Goal: Task Accomplishment & Management: Use online tool/utility

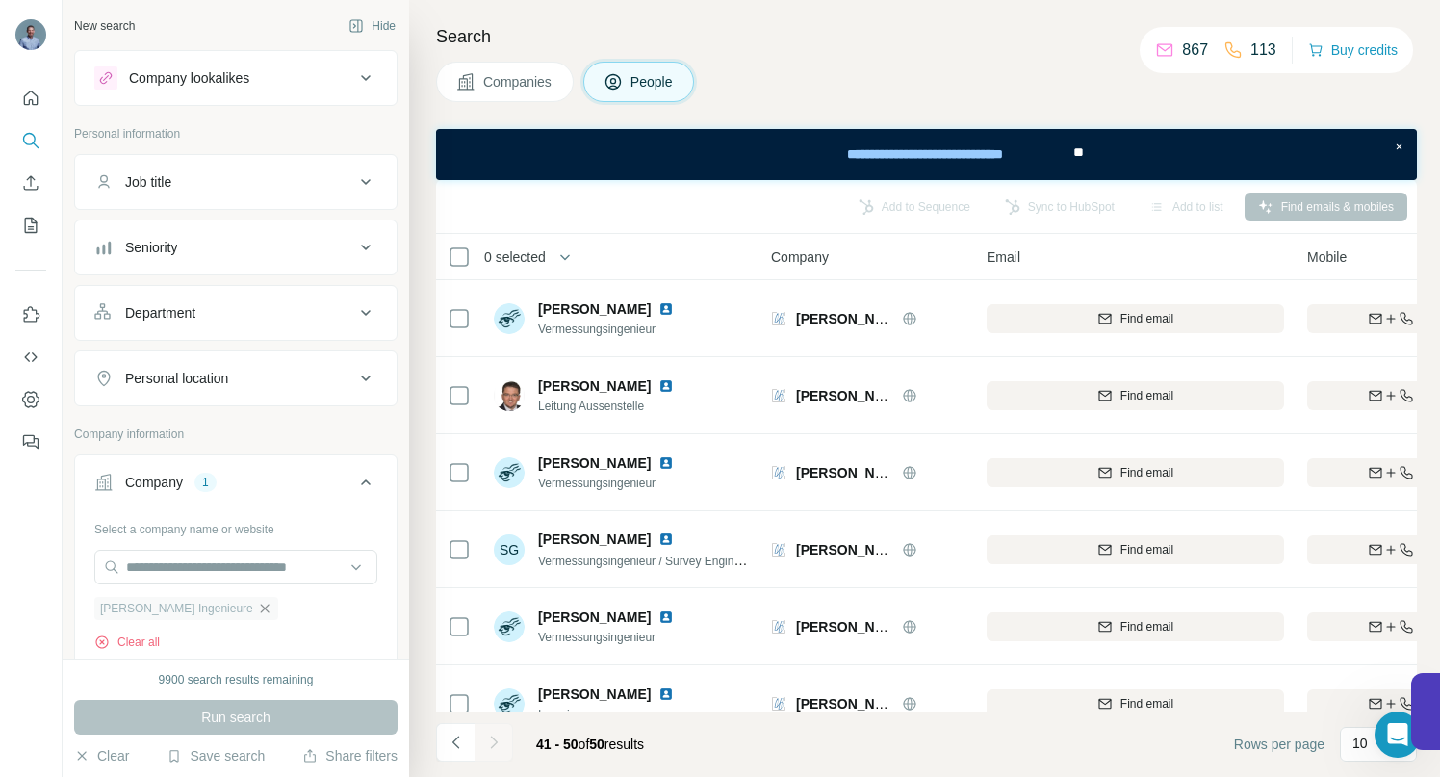
click at [257, 609] on icon "button" at bounding box center [264, 608] width 15 height 15
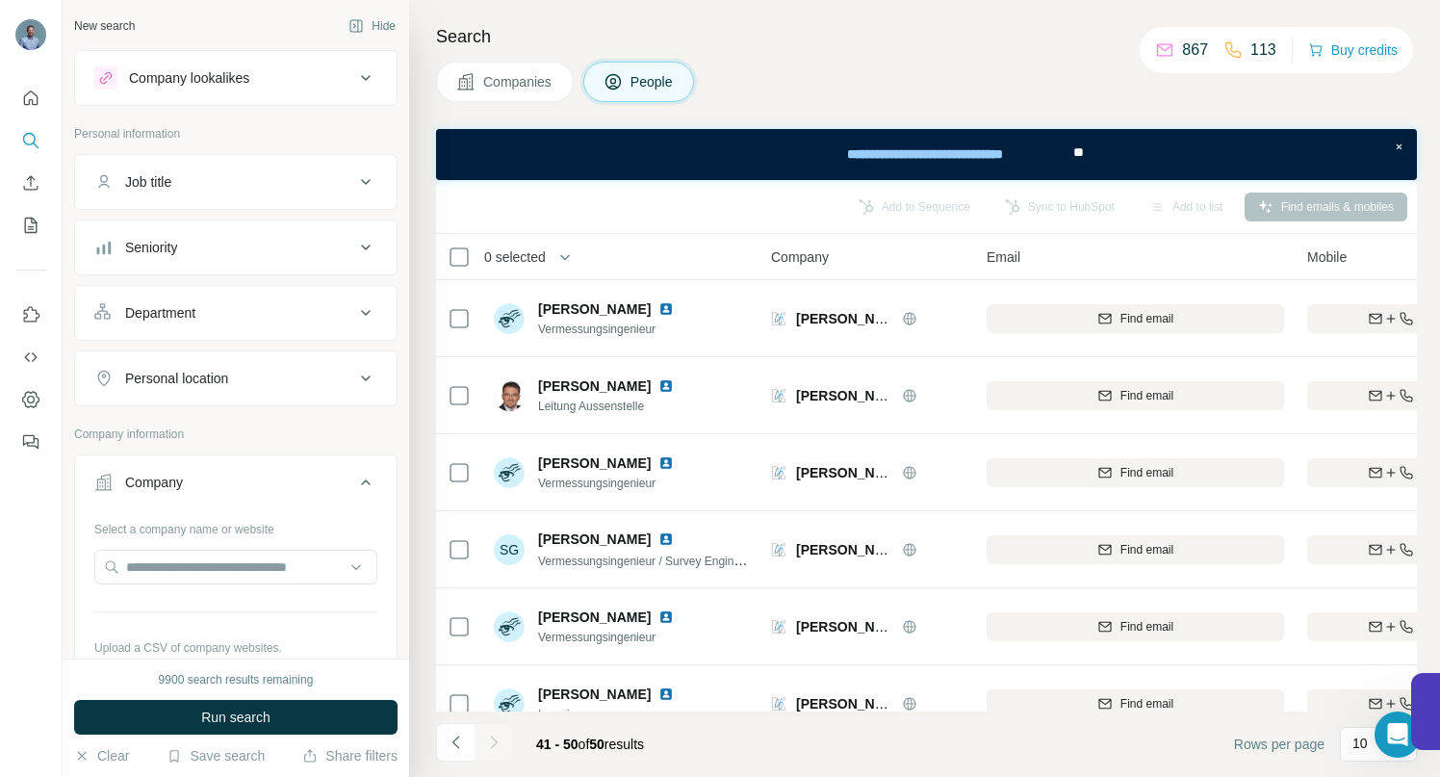
click at [219, 584] on div at bounding box center [235, 569] width 283 height 39
click at [215, 568] on input "text" at bounding box center [235, 567] width 283 height 35
paste input "**********"
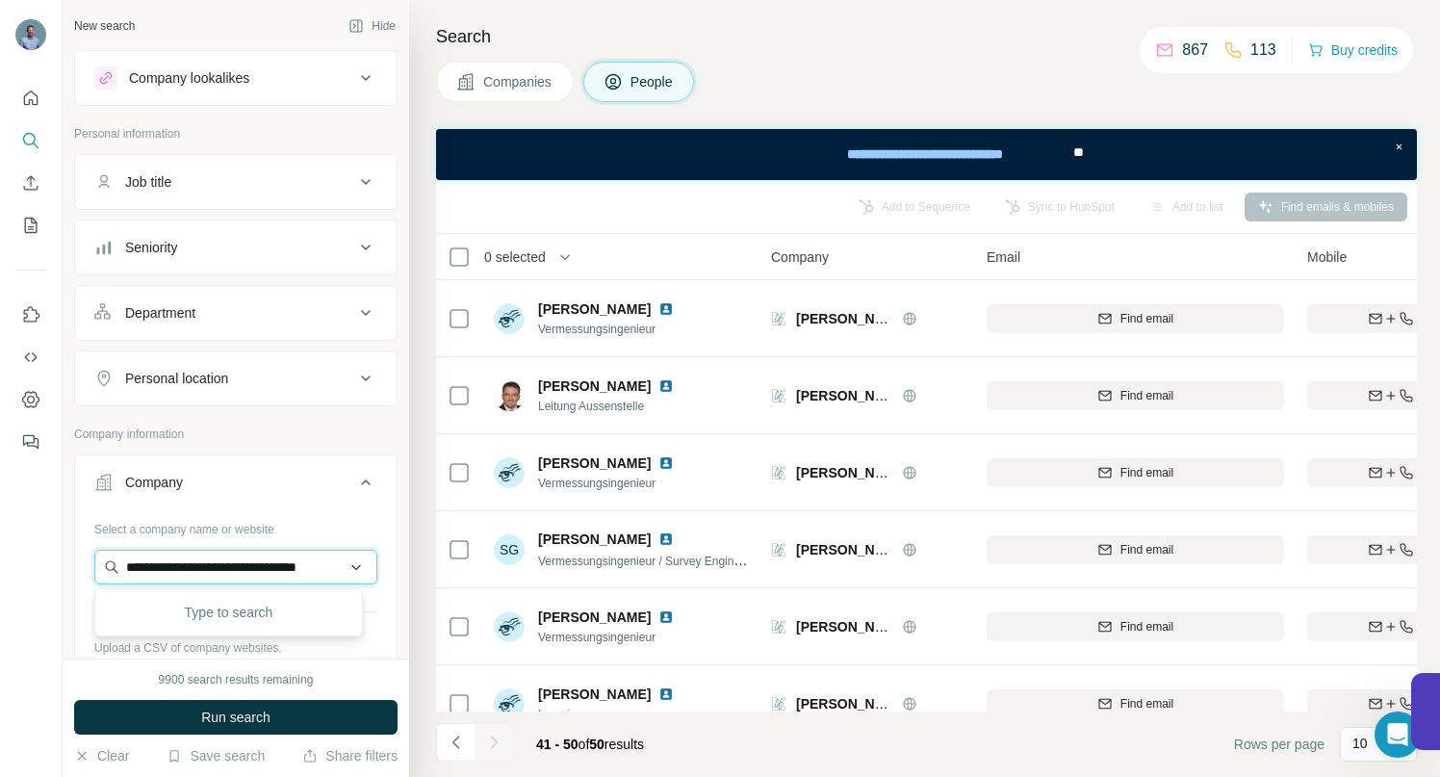
scroll to position [0, 49]
type input "**********"
click at [196, 608] on p "Dynamic Biosensors GmbH" at bounding box center [232, 610] width 166 height 19
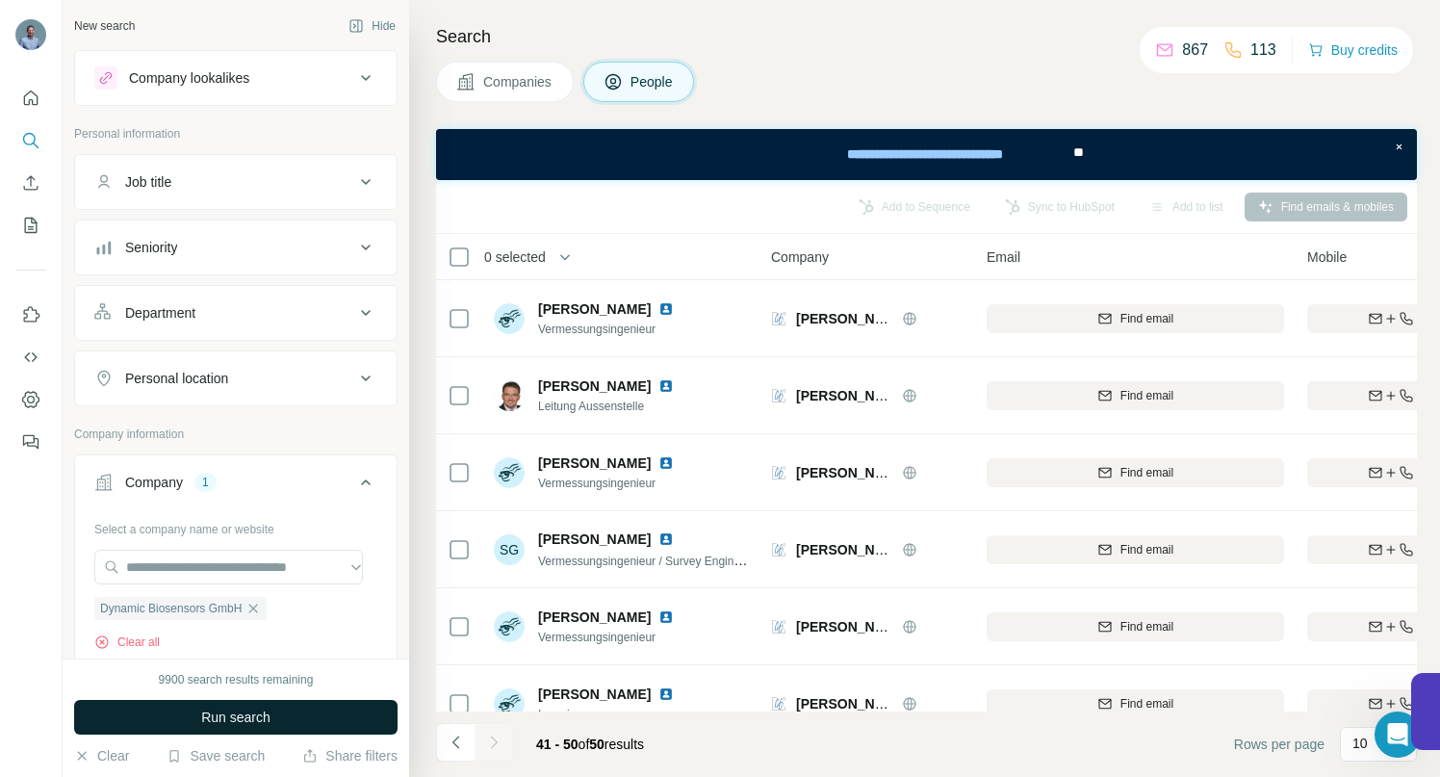
click at [229, 719] on span "Run search" at bounding box center [235, 717] width 69 height 19
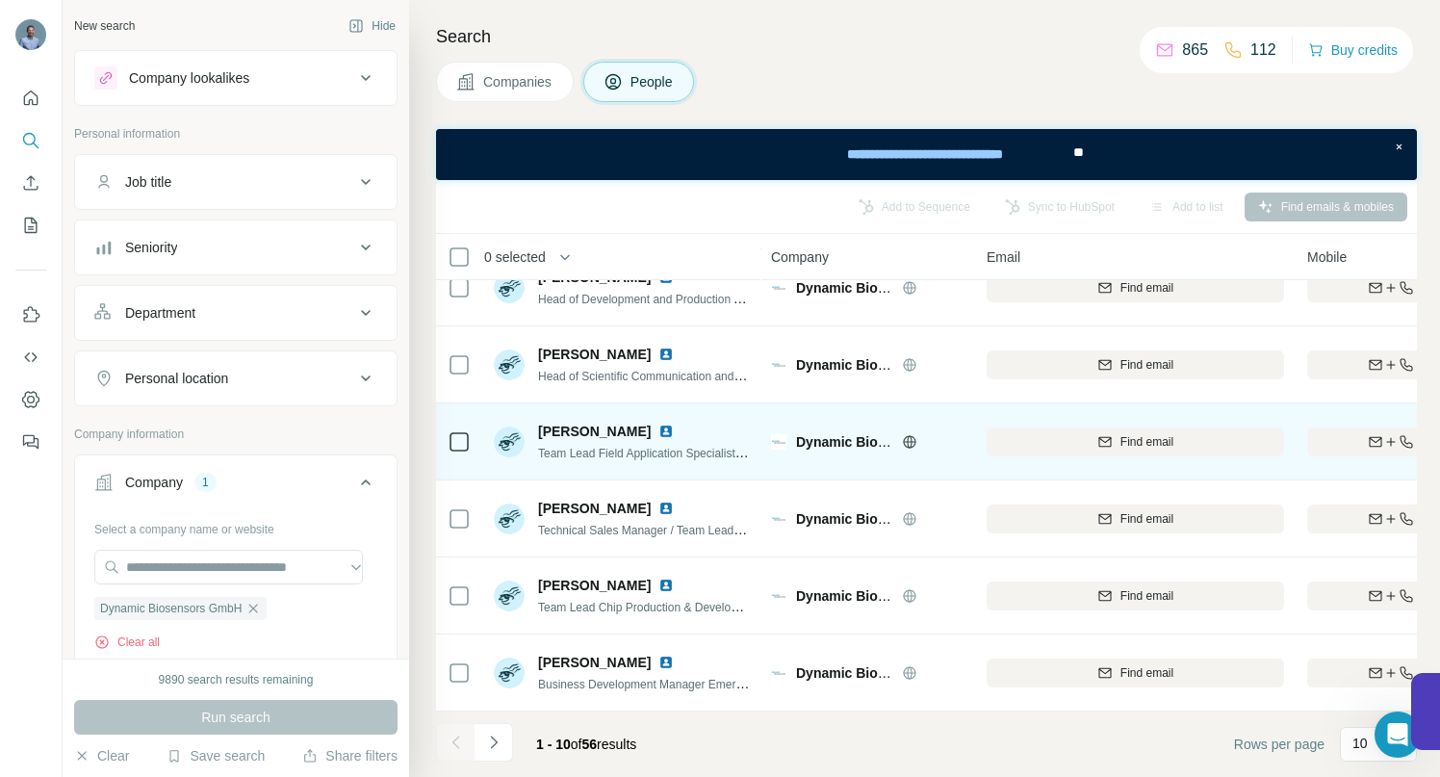
scroll to position [349, 0]
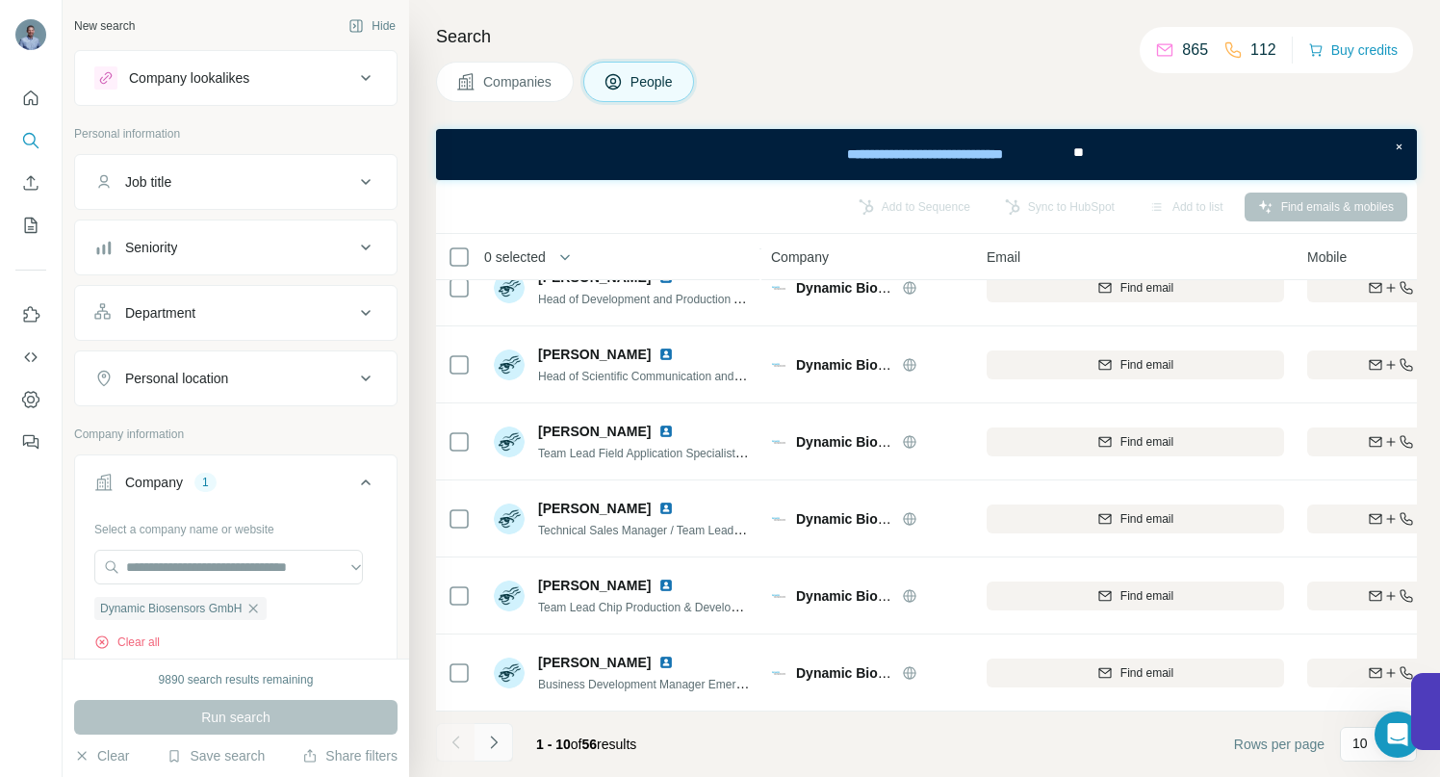
click at [494, 739] on icon "Navigate to next page" at bounding box center [493, 742] width 7 height 13
click at [491, 738] on icon "Navigate to next page" at bounding box center [493, 742] width 7 height 13
click at [494, 738] on icon "Navigate to next page" at bounding box center [493, 742] width 19 height 19
click at [500, 748] on icon "Navigate to next page" at bounding box center [493, 742] width 19 height 19
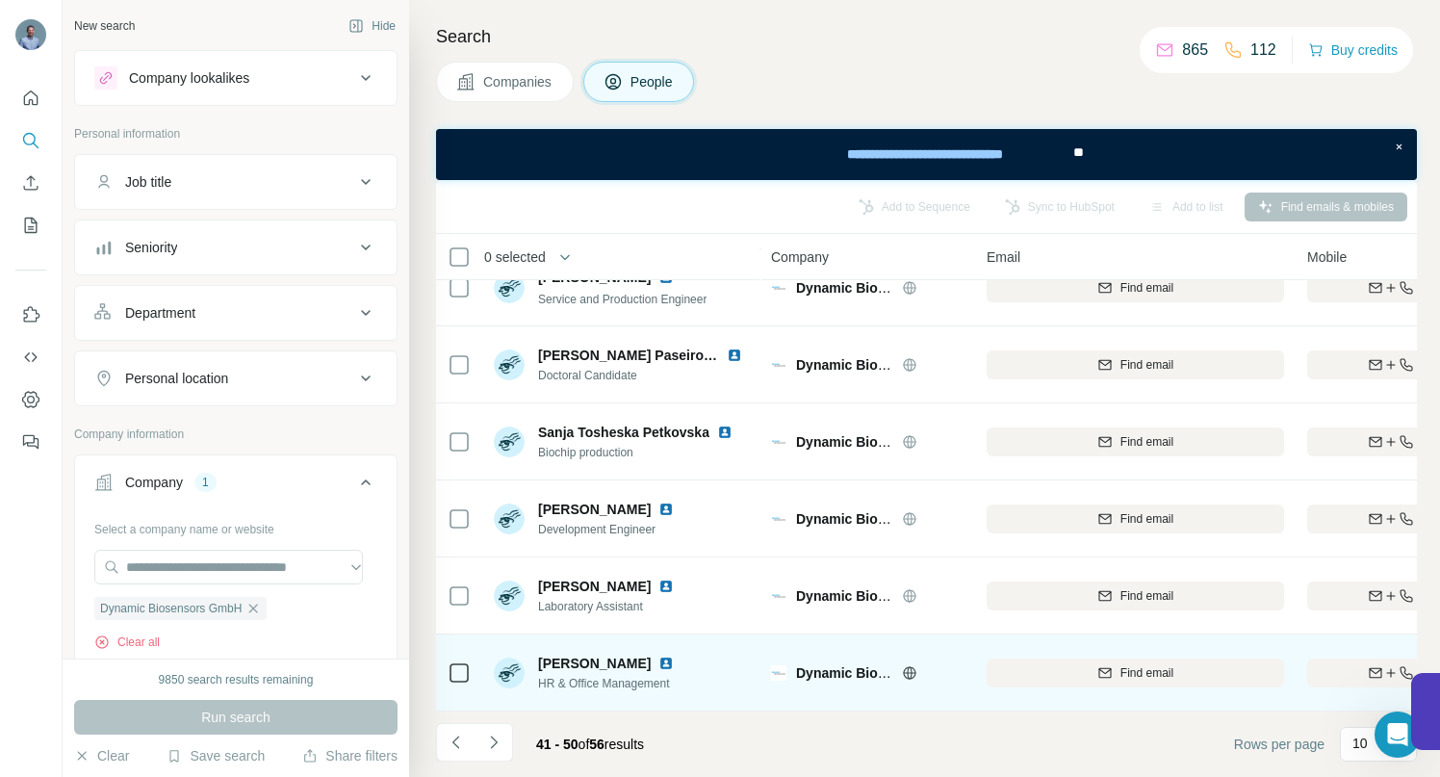
click at [659, 656] on img at bounding box center [666, 663] width 15 height 15
drag, startPoint x: 1367, startPoint y: 660, endPoint x: 1299, endPoint y: 660, distance: 68.4
click at [1362, 664] on div "Find both" at bounding box center [1419, 672] width 224 height 17
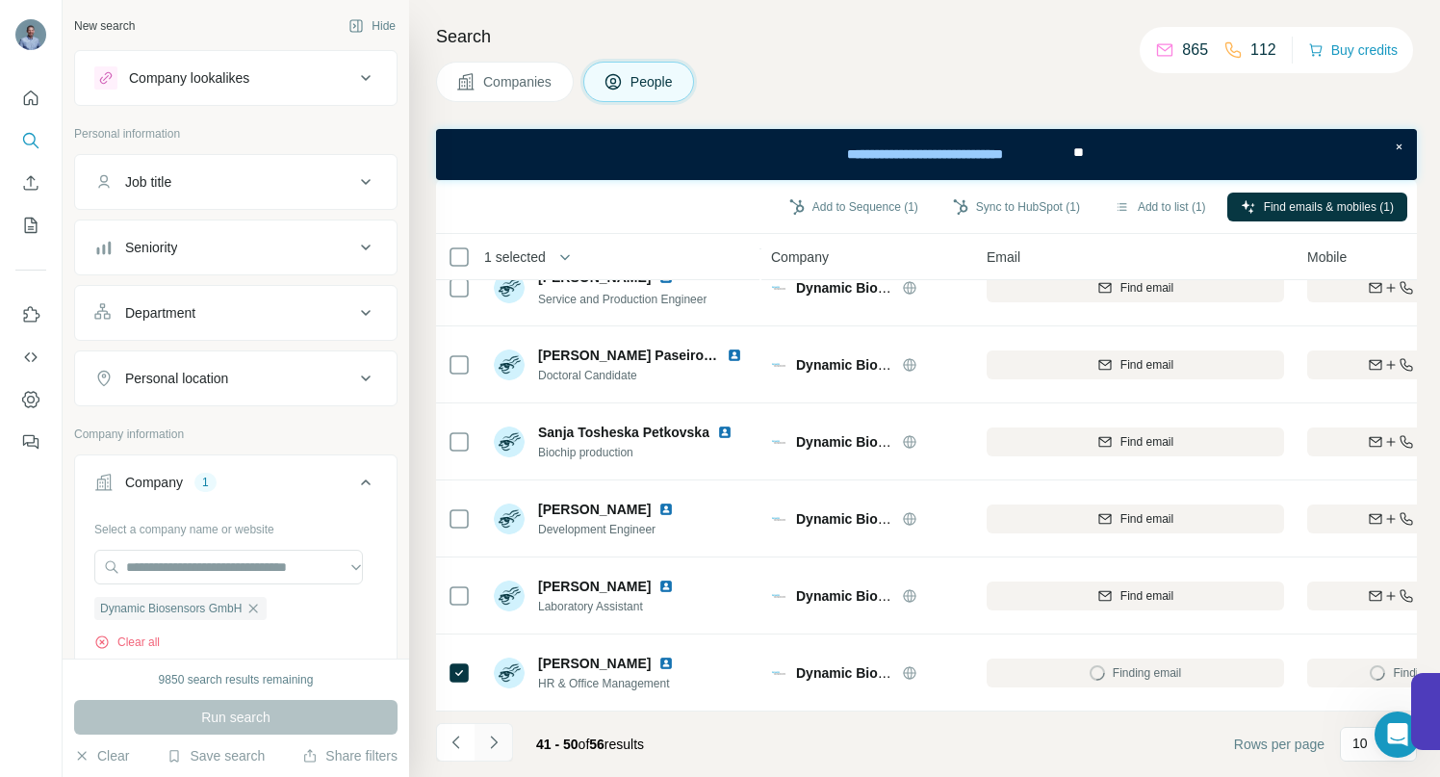
click at [498, 746] on icon "Navigate to next page" at bounding box center [493, 742] width 19 height 19
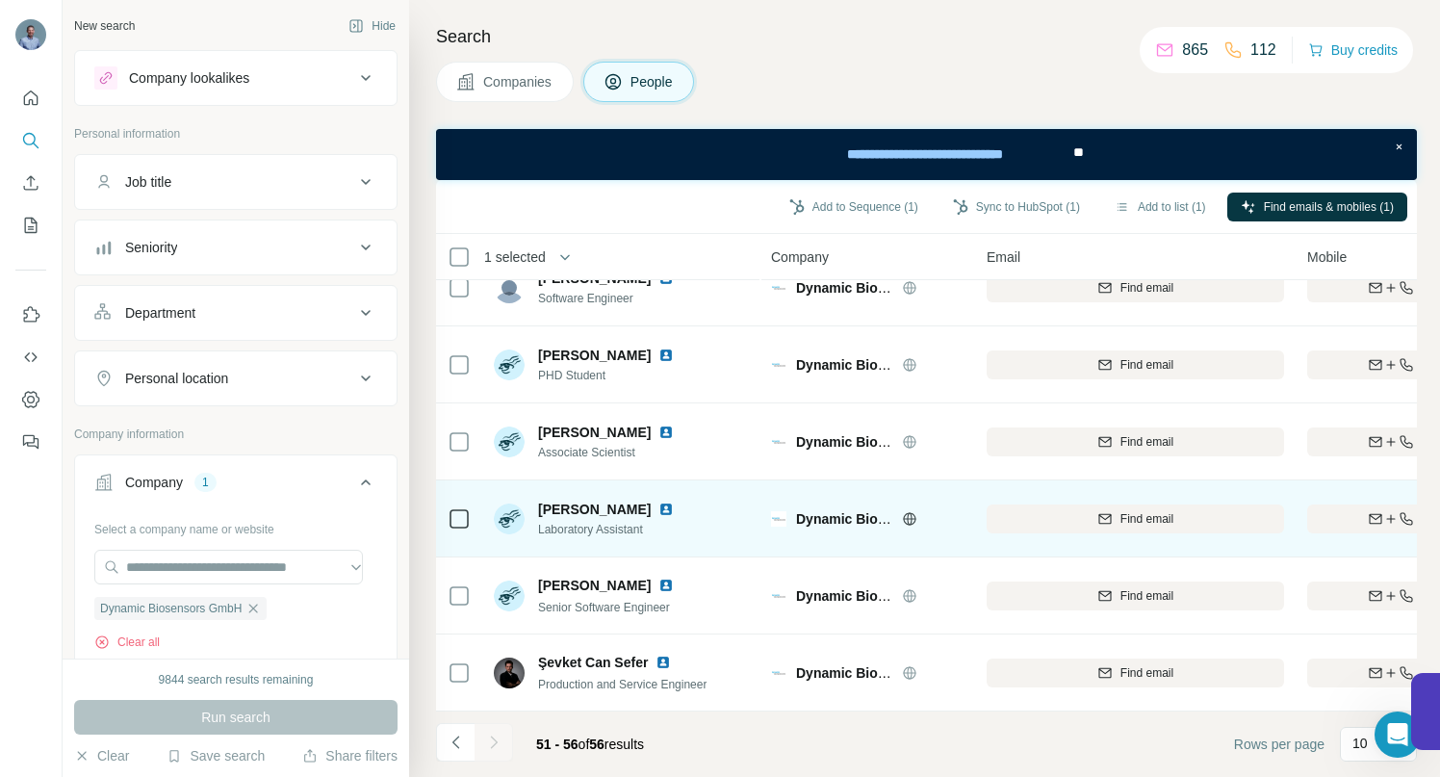
scroll to position [0, 0]
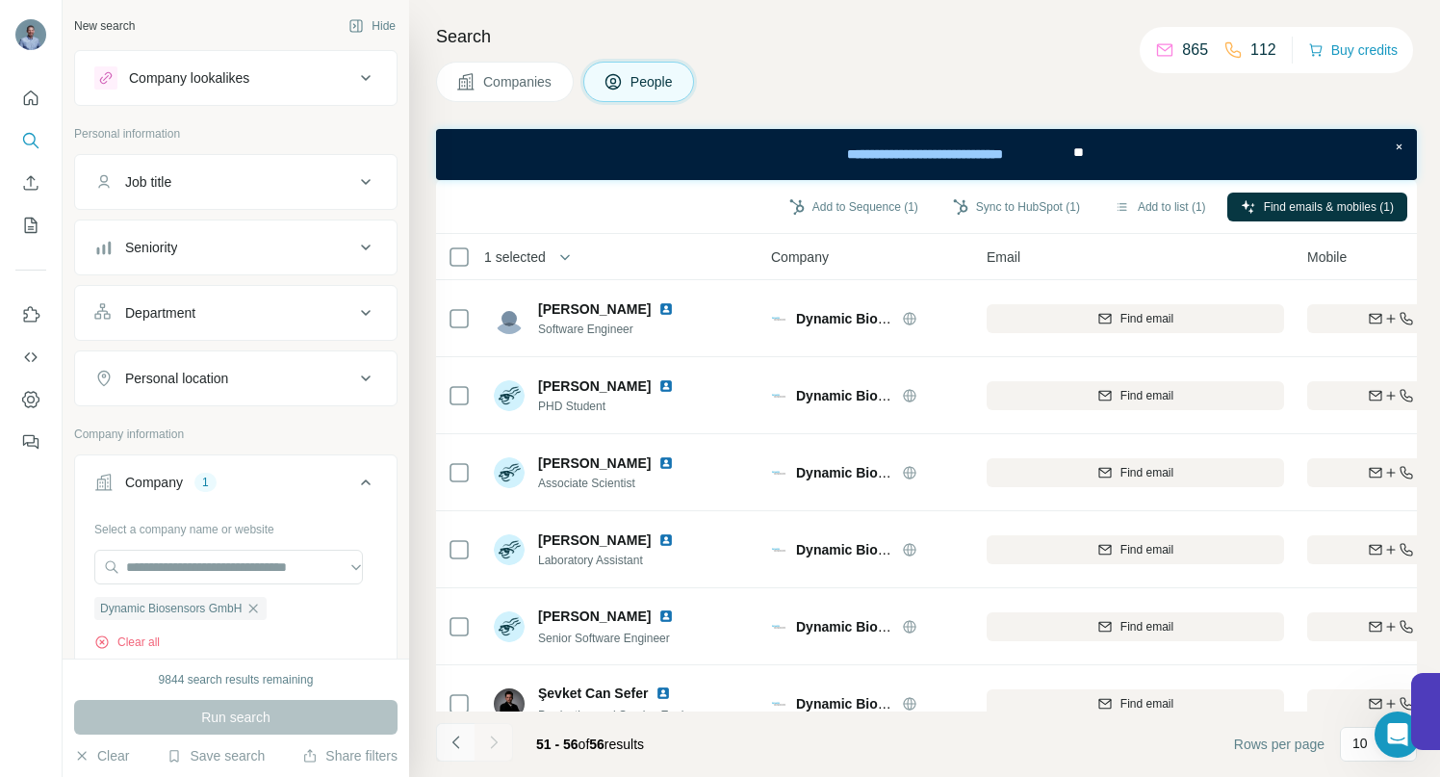
click at [457, 744] on icon "Navigate to previous page" at bounding box center [456, 742] width 19 height 19
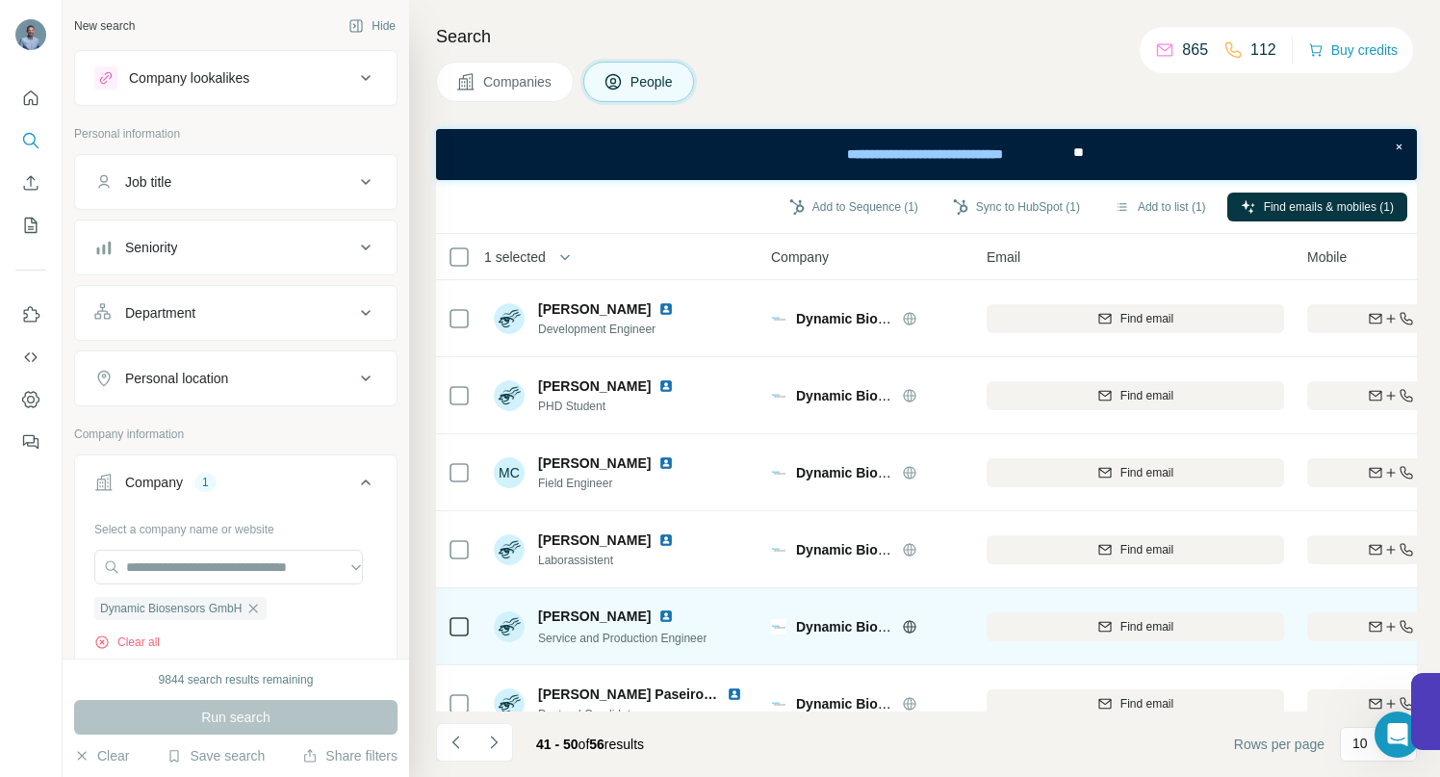
scroll to position [349, 0]
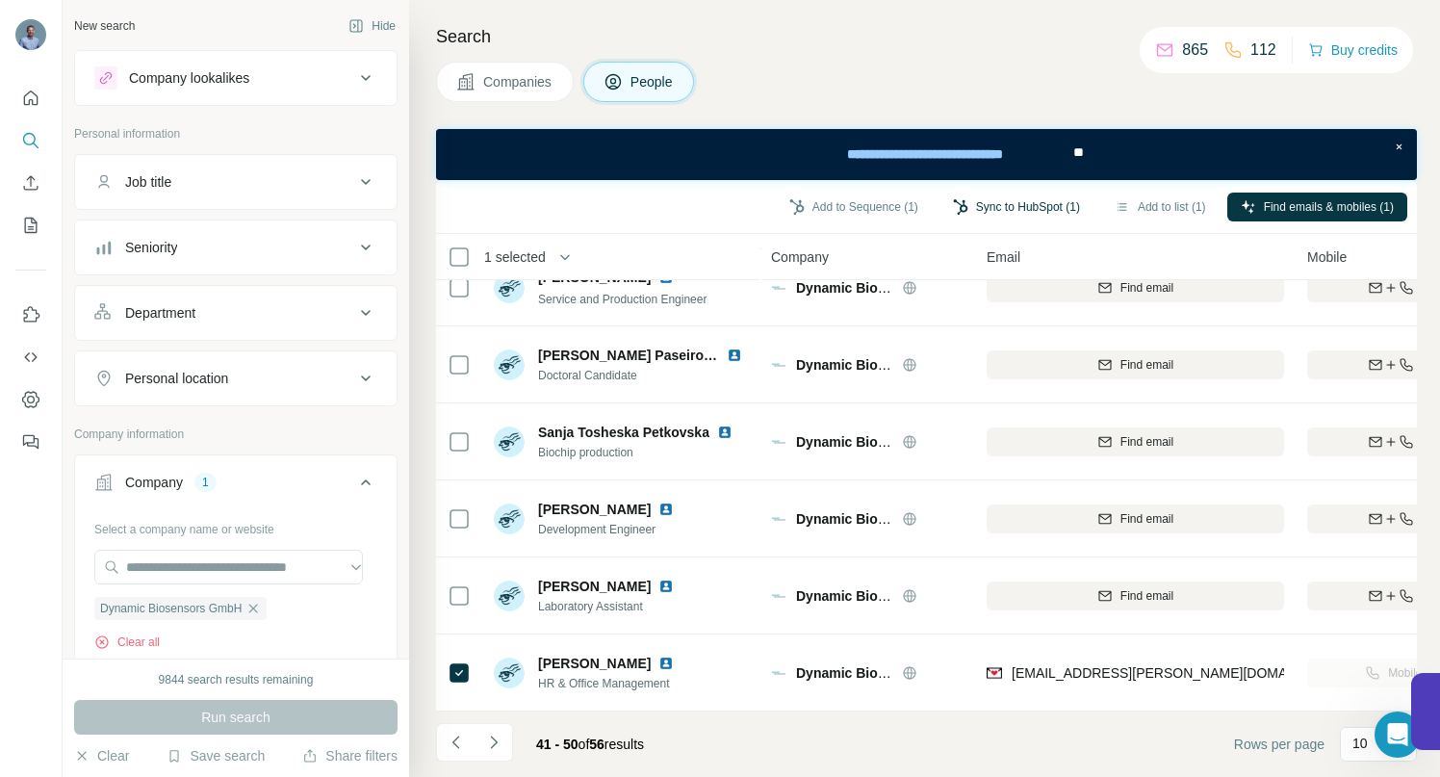
click at [961, 205] on button "Sync to HubSpot (1)" at bounding box center [1017, 207] width 154 height 29
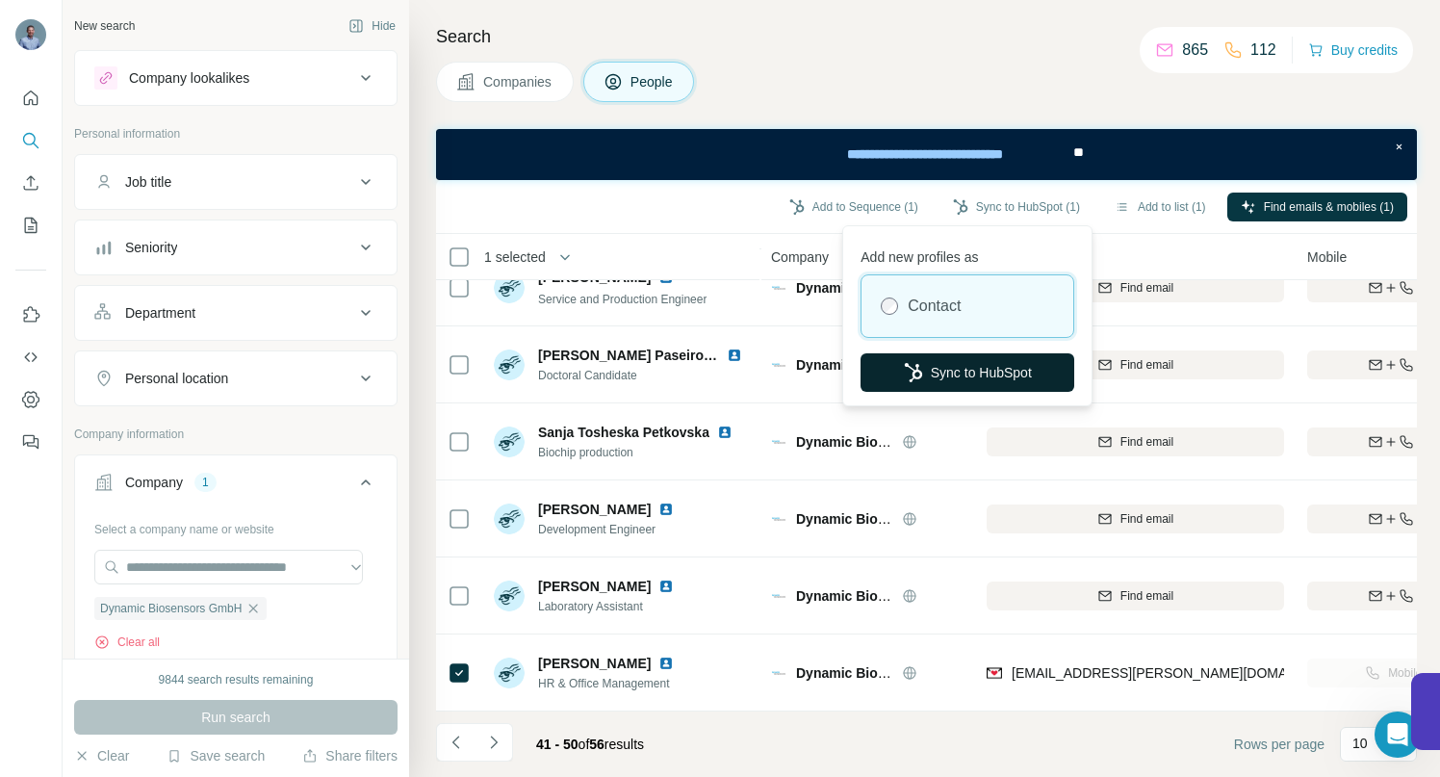
click at [925, 368] on button "Sync to HubSpot" at bounding box center [968, 372] width 214 height 39
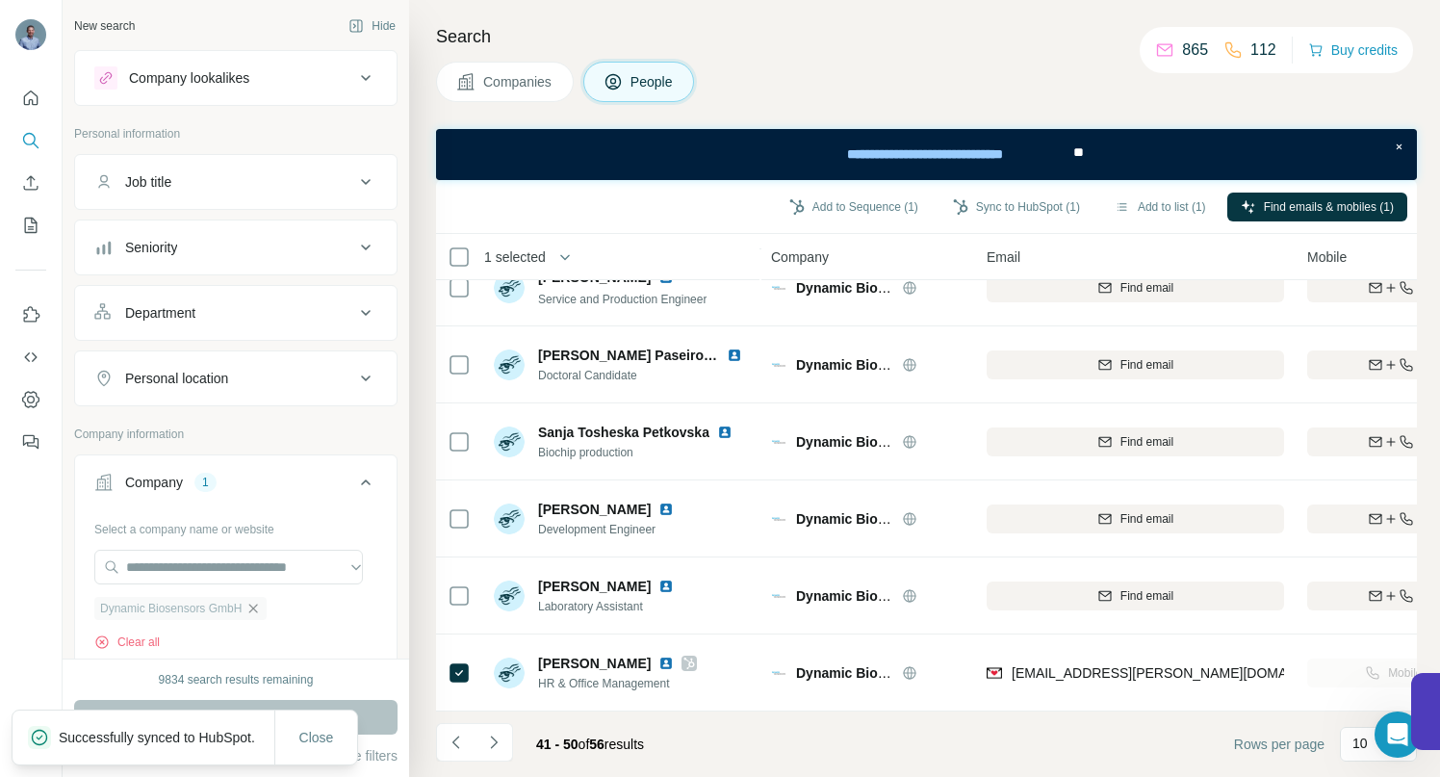
click at [261, 607] on icon "button" at bounding box center [253, 608] width 15 height 15
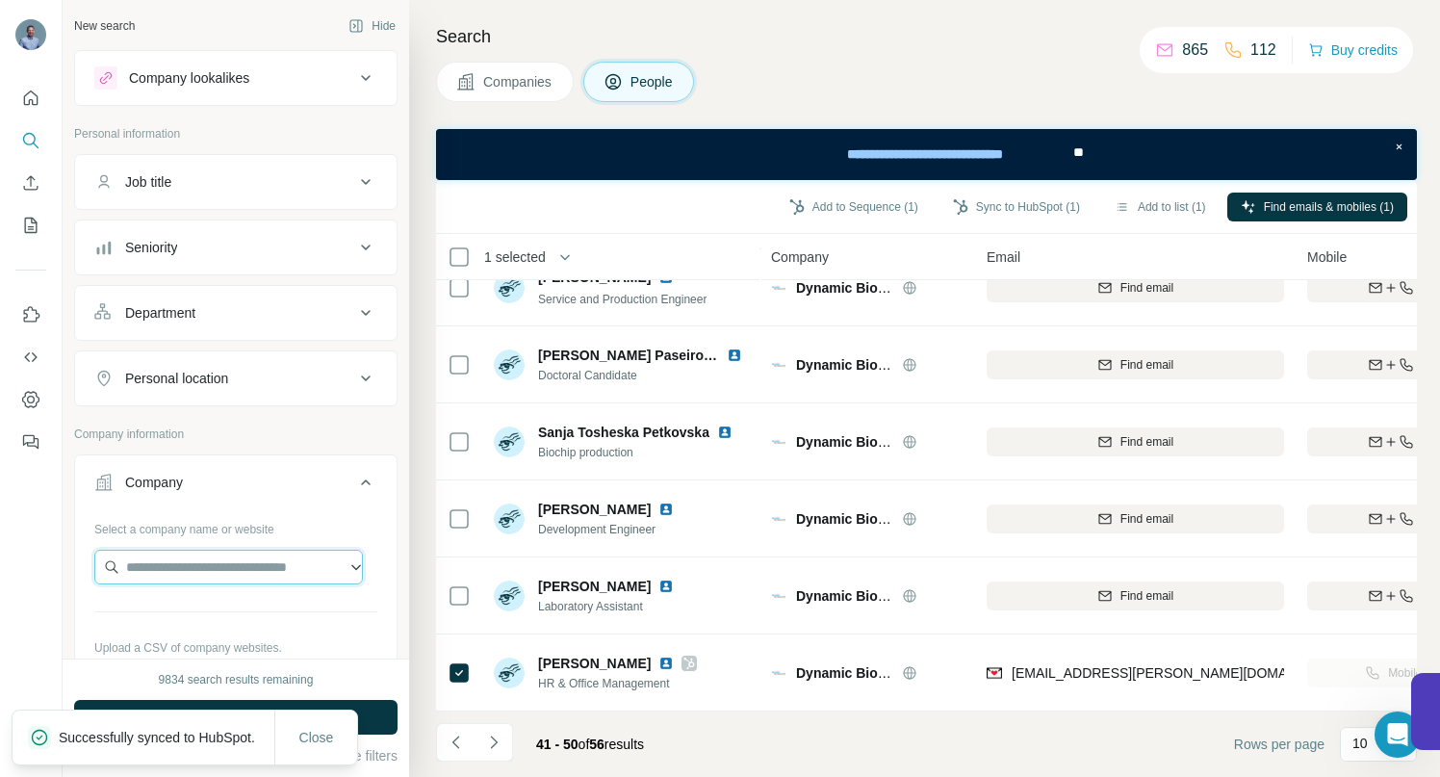
click at [224, 557] on input "text" at bounding box center [228, 567] width 269 height 35
type input "**********"
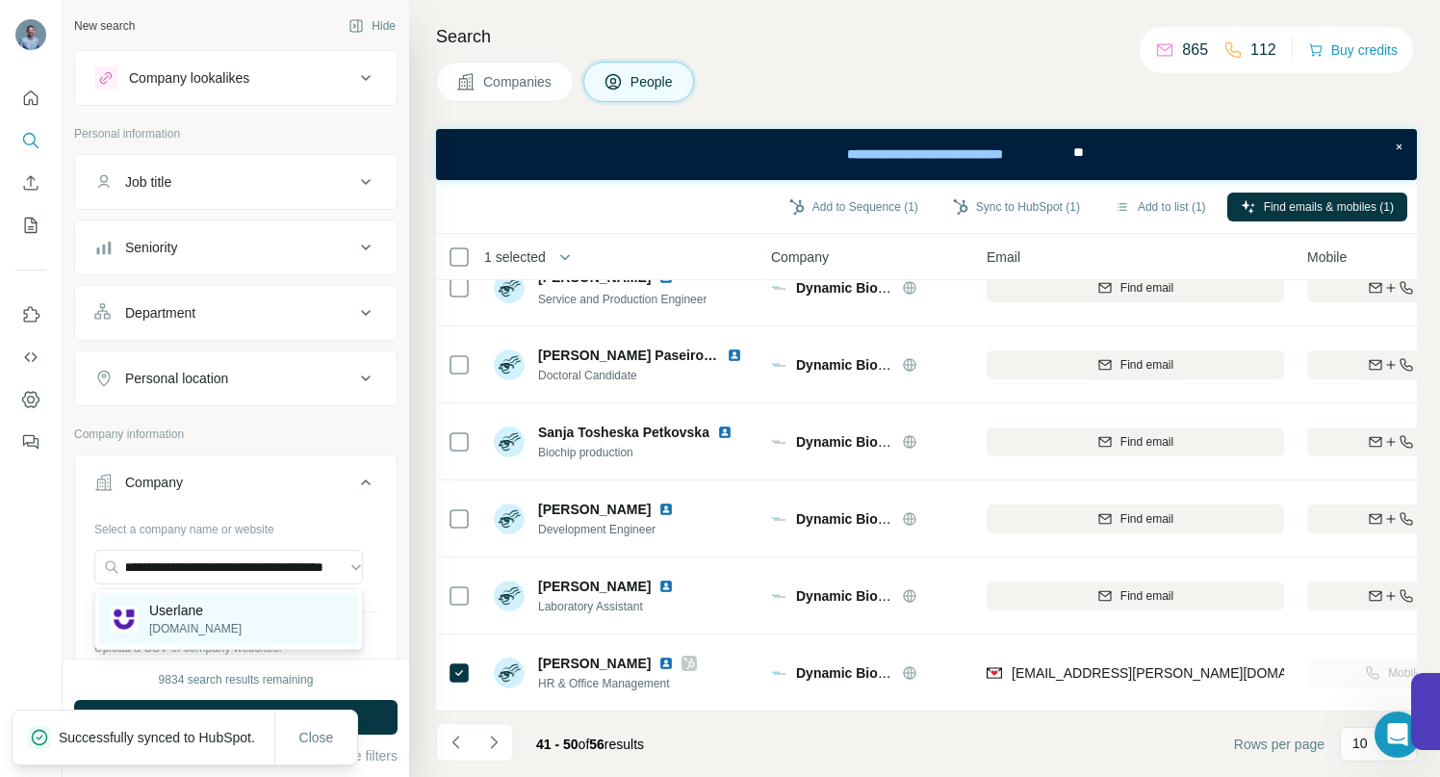
click at [180, 615] on p "Userlane" at bounding box center [195, 610] width 92 height 19
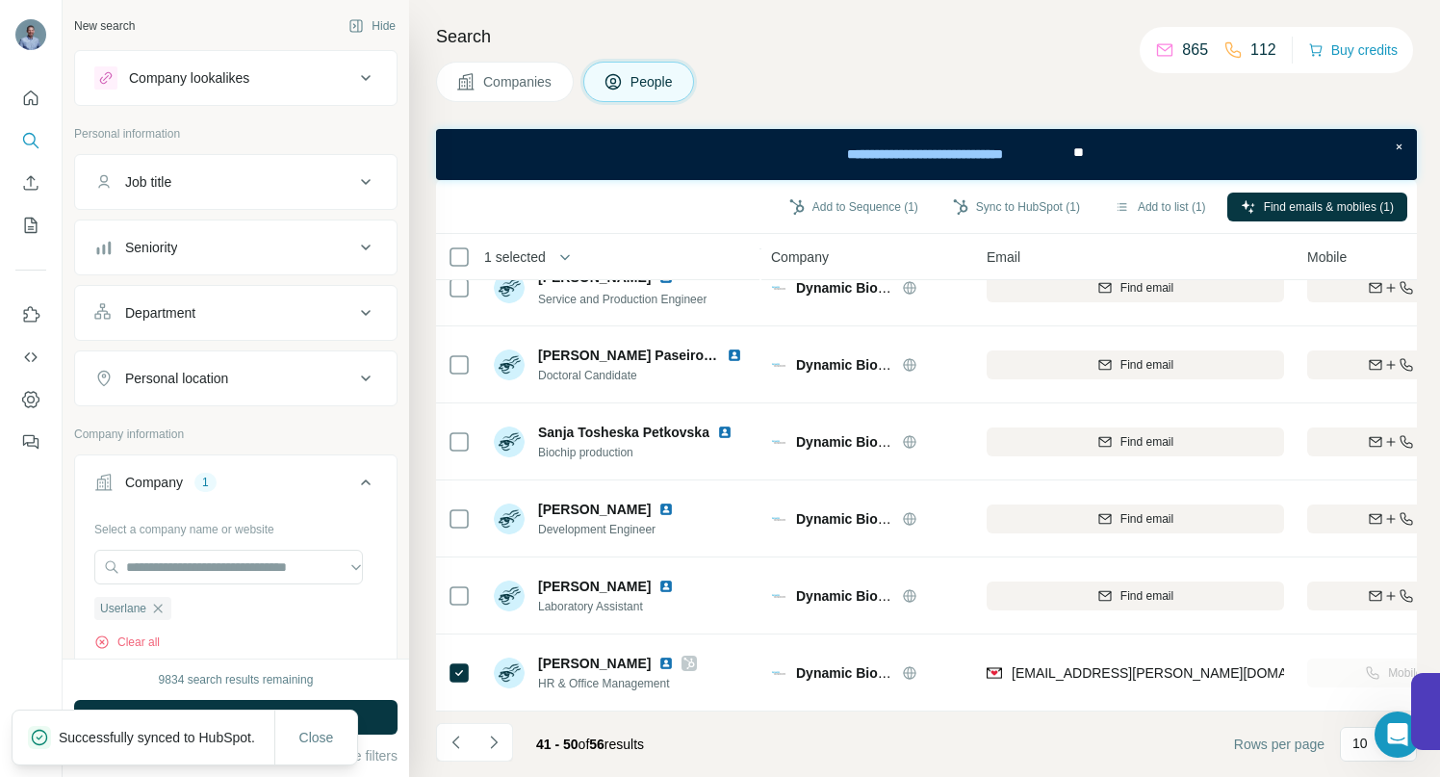
scroll to position [0, 0]
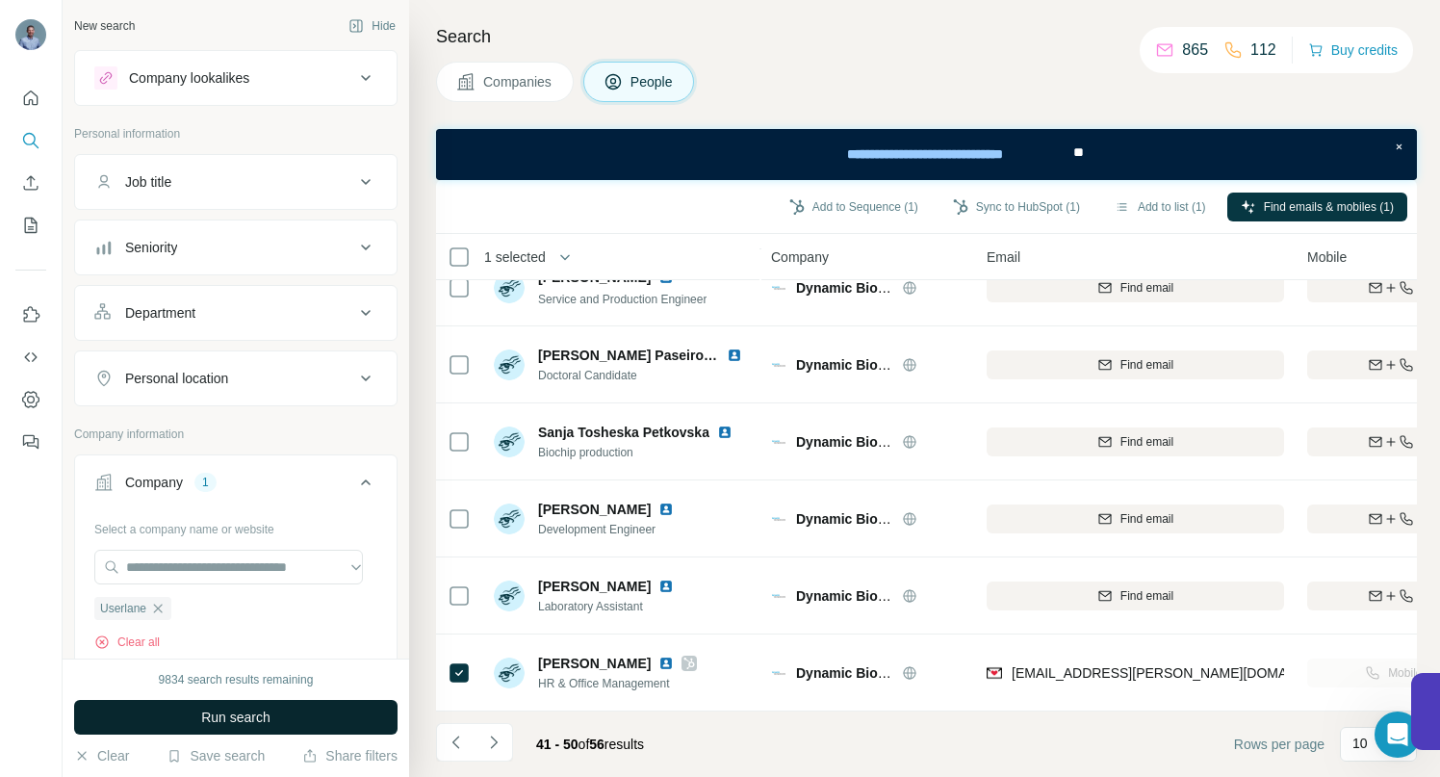
click at [183, 715] on button "Run search" at bounding box center [236, 717] width 324 height 35
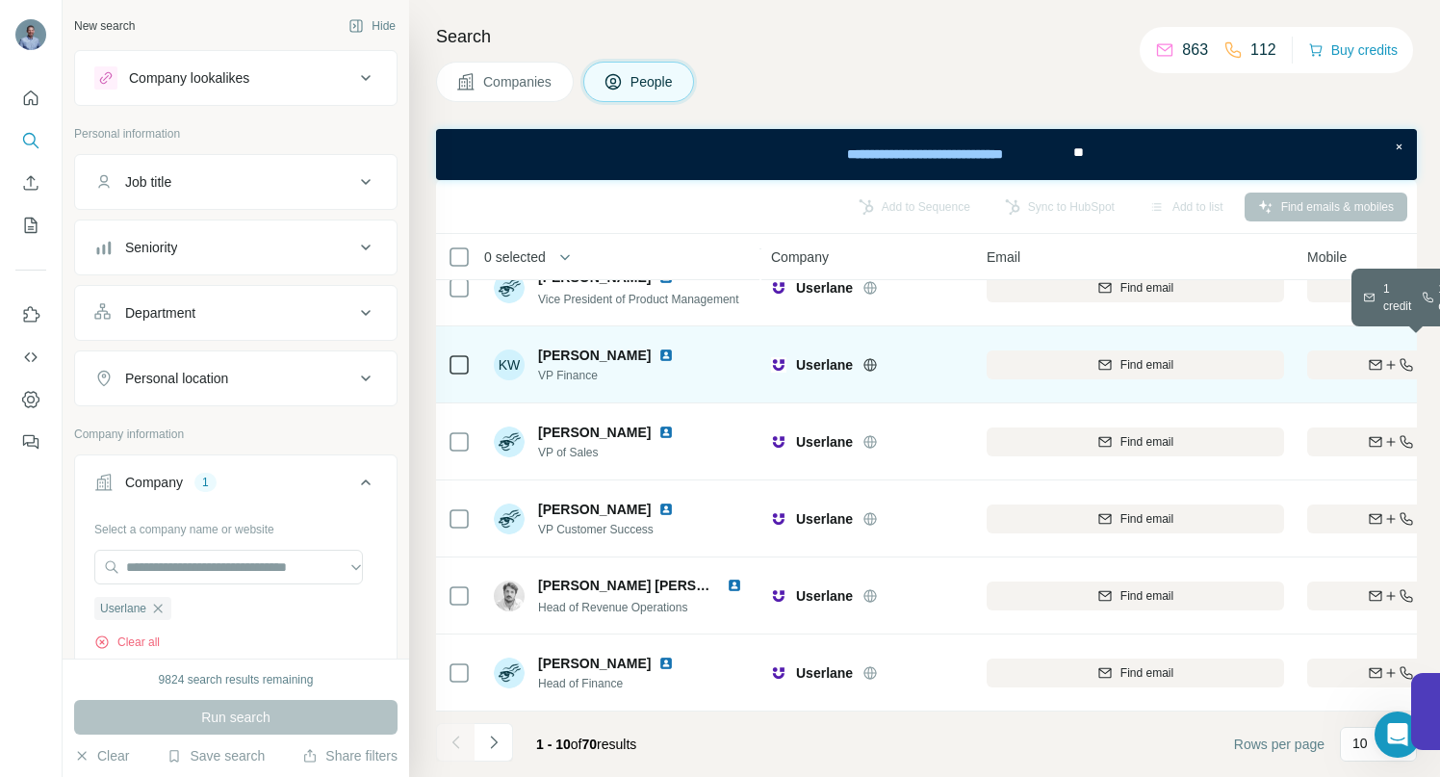
click at [1322, 356] on div "Find both" at bounding box center [1419, 364] width 224 height 17
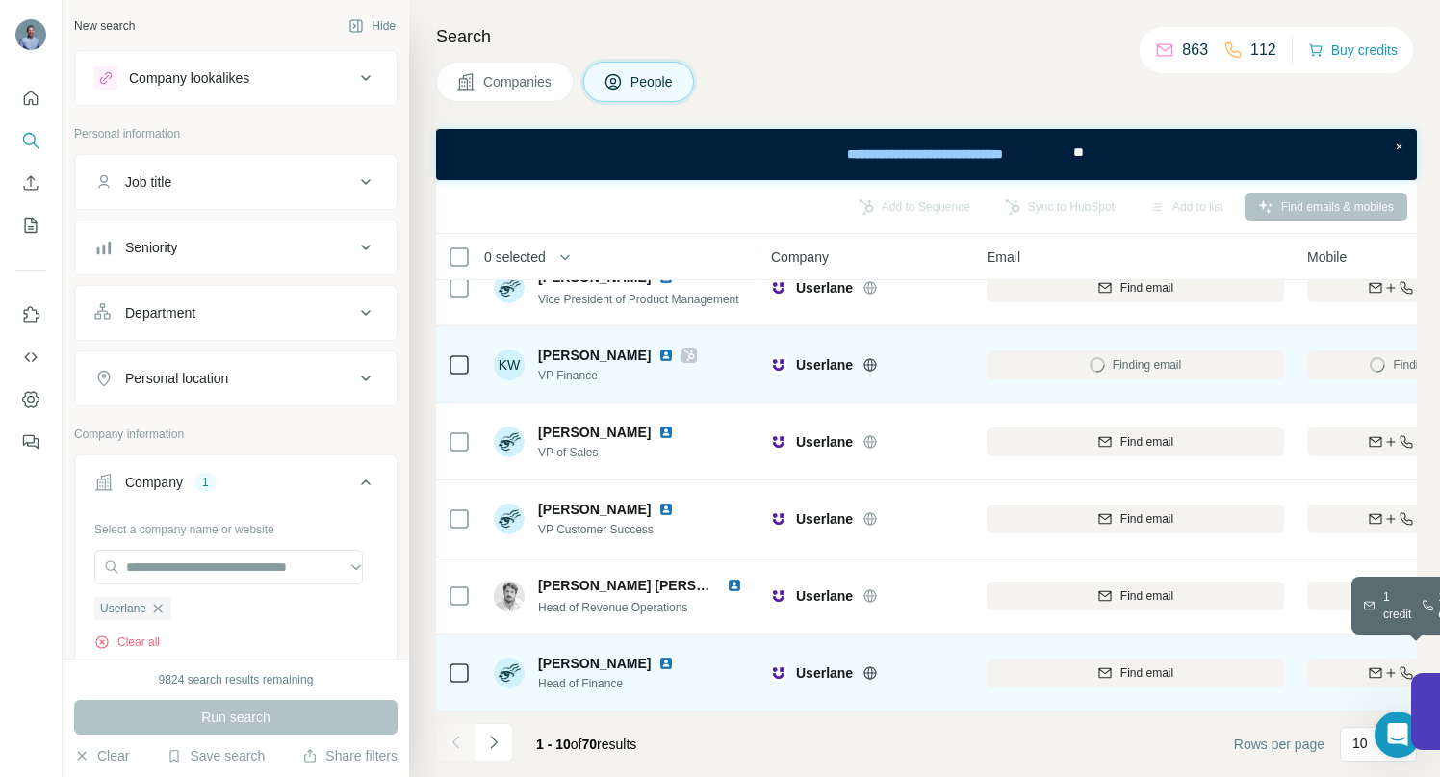
click at [1340, 668] on div "Find both" at bounding box center [1419, 672] width 224 height 17
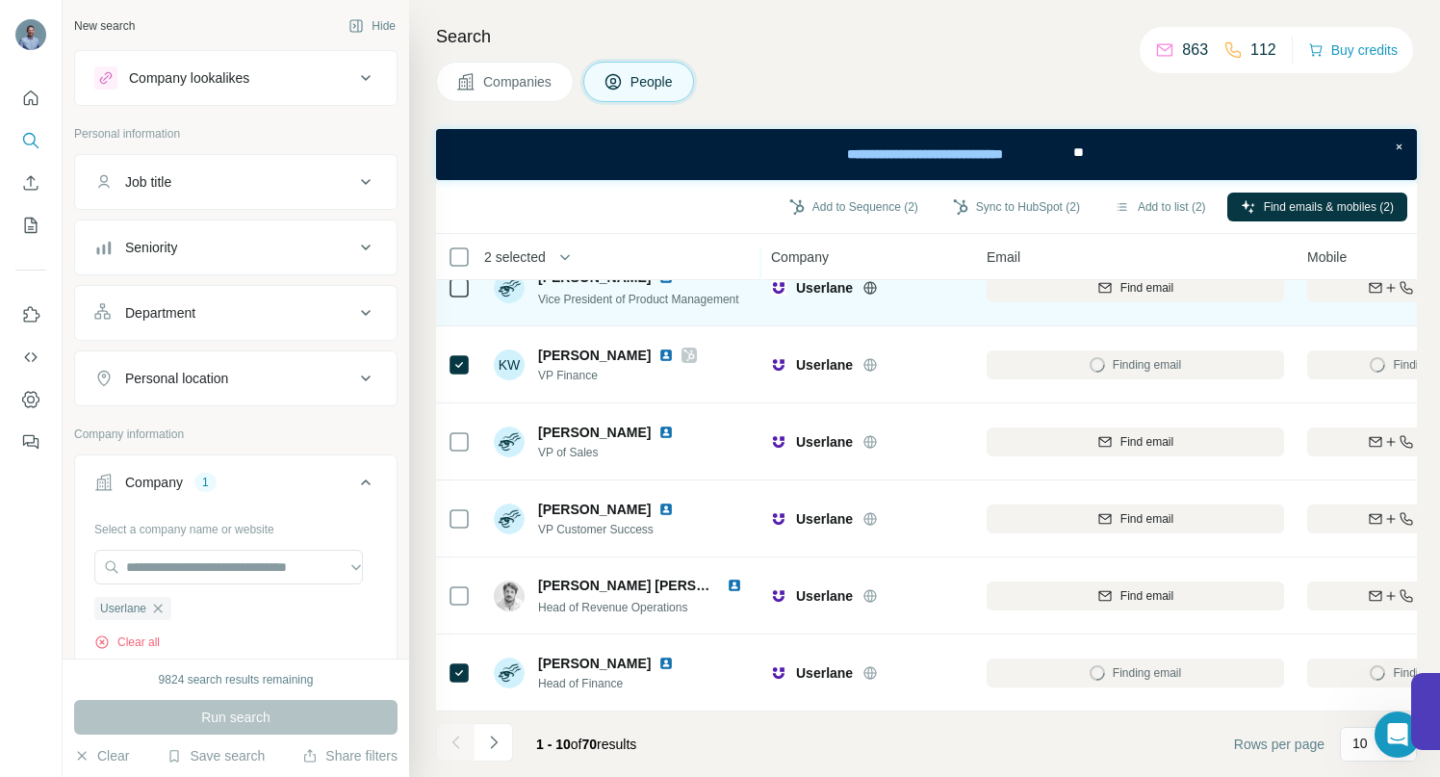
scroll to position [349, 0]
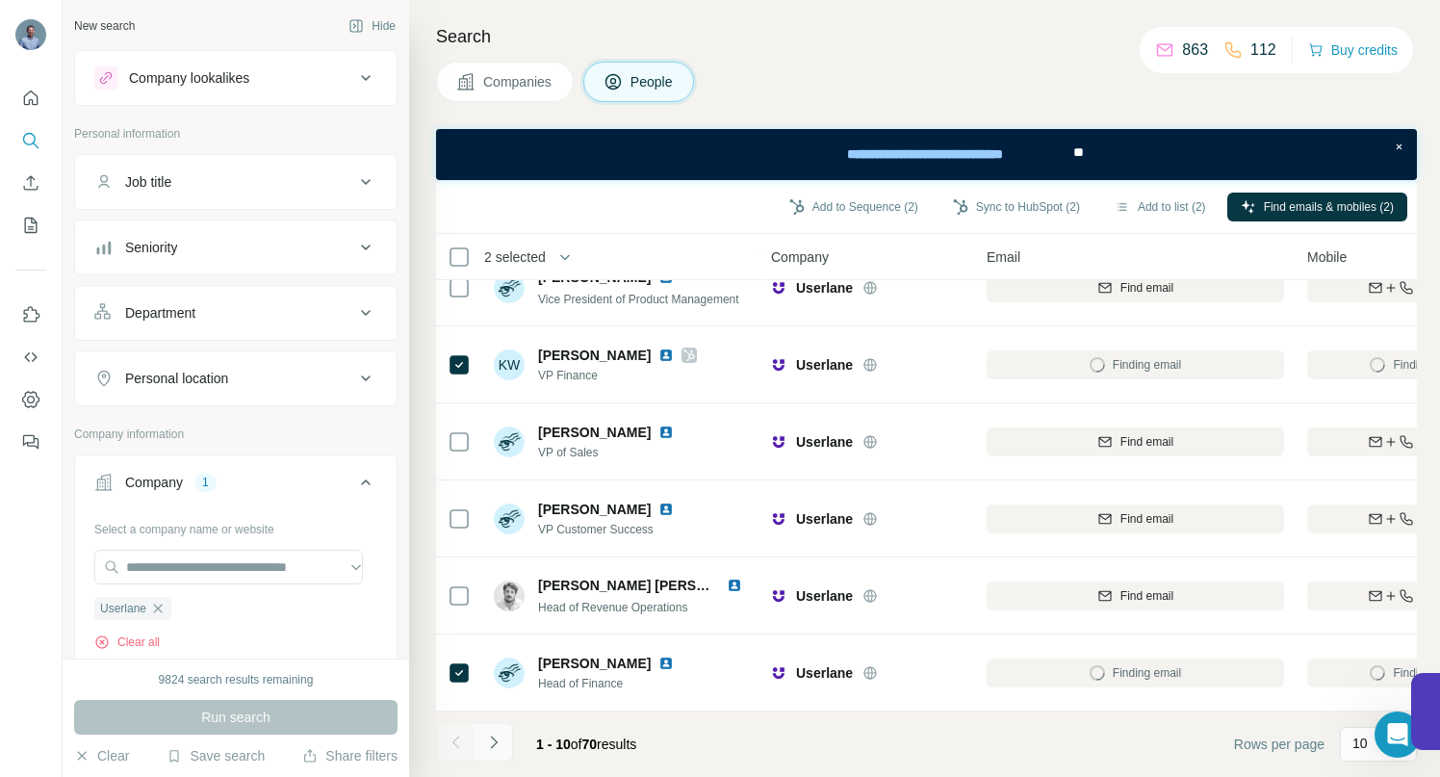
click at [494, 738] on icon "Navigate to next page" at bounding box center [493, 742] width 7 height 13
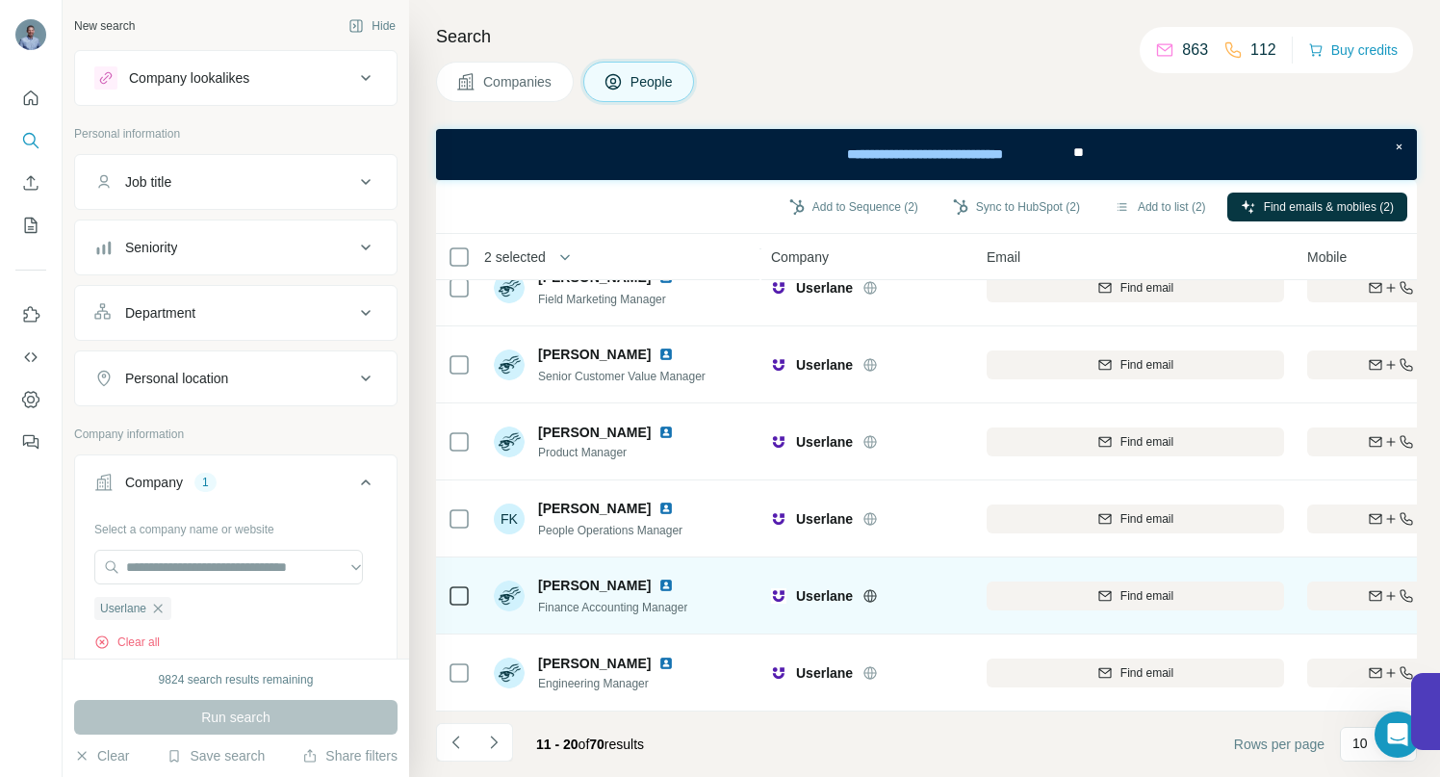
scroll to position [0, 0]
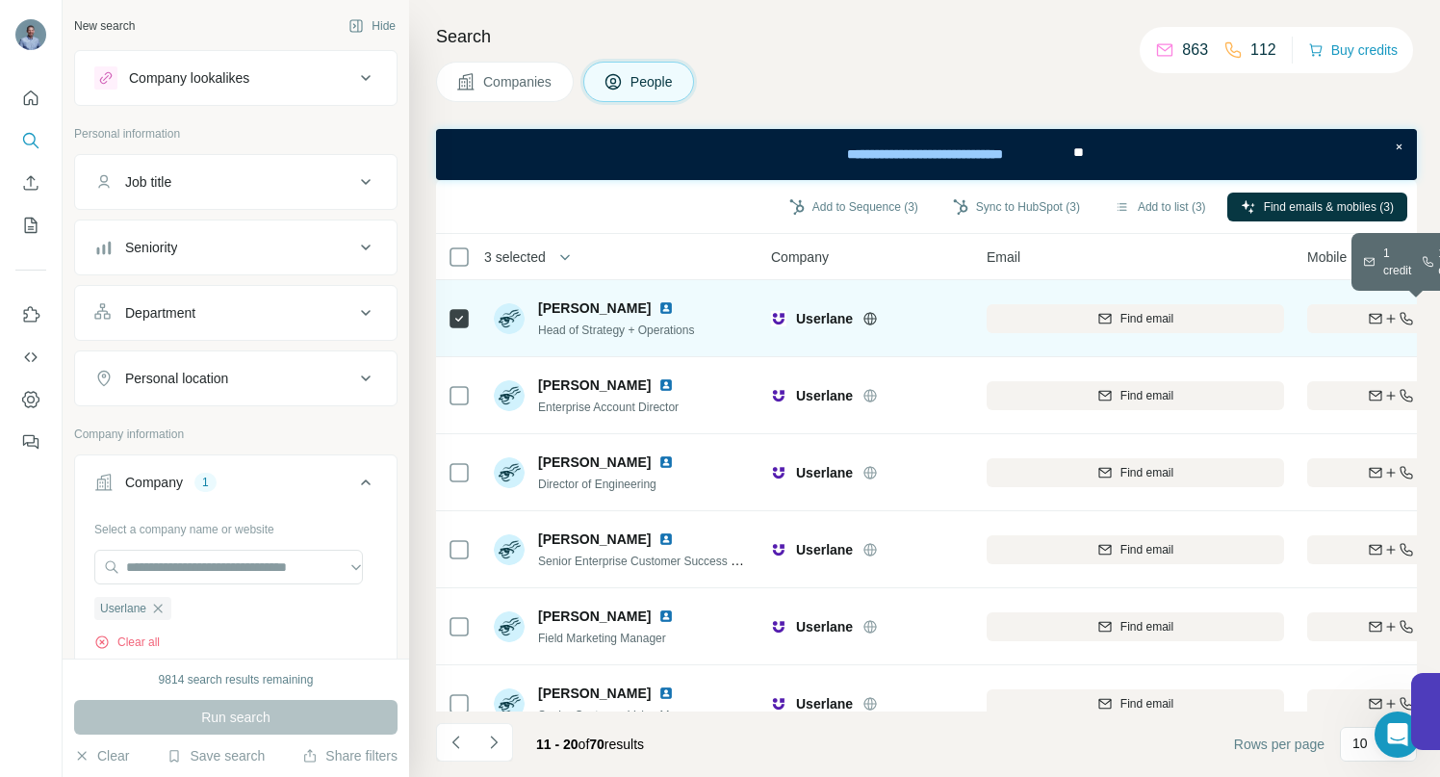
click at [1372, 319] on icon "button" at bounding box center [1375, 318] width 15 height 15
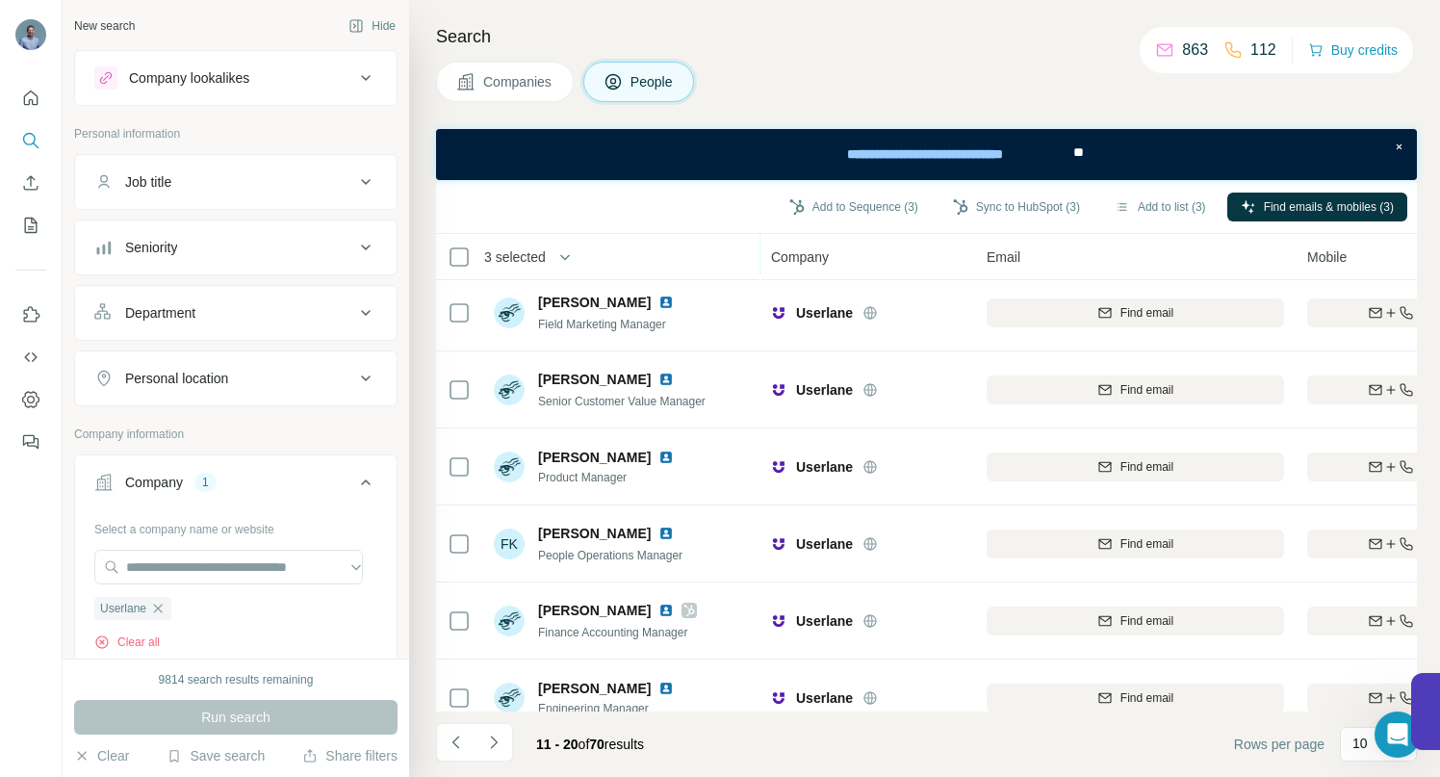
scroll to position [349, 0]
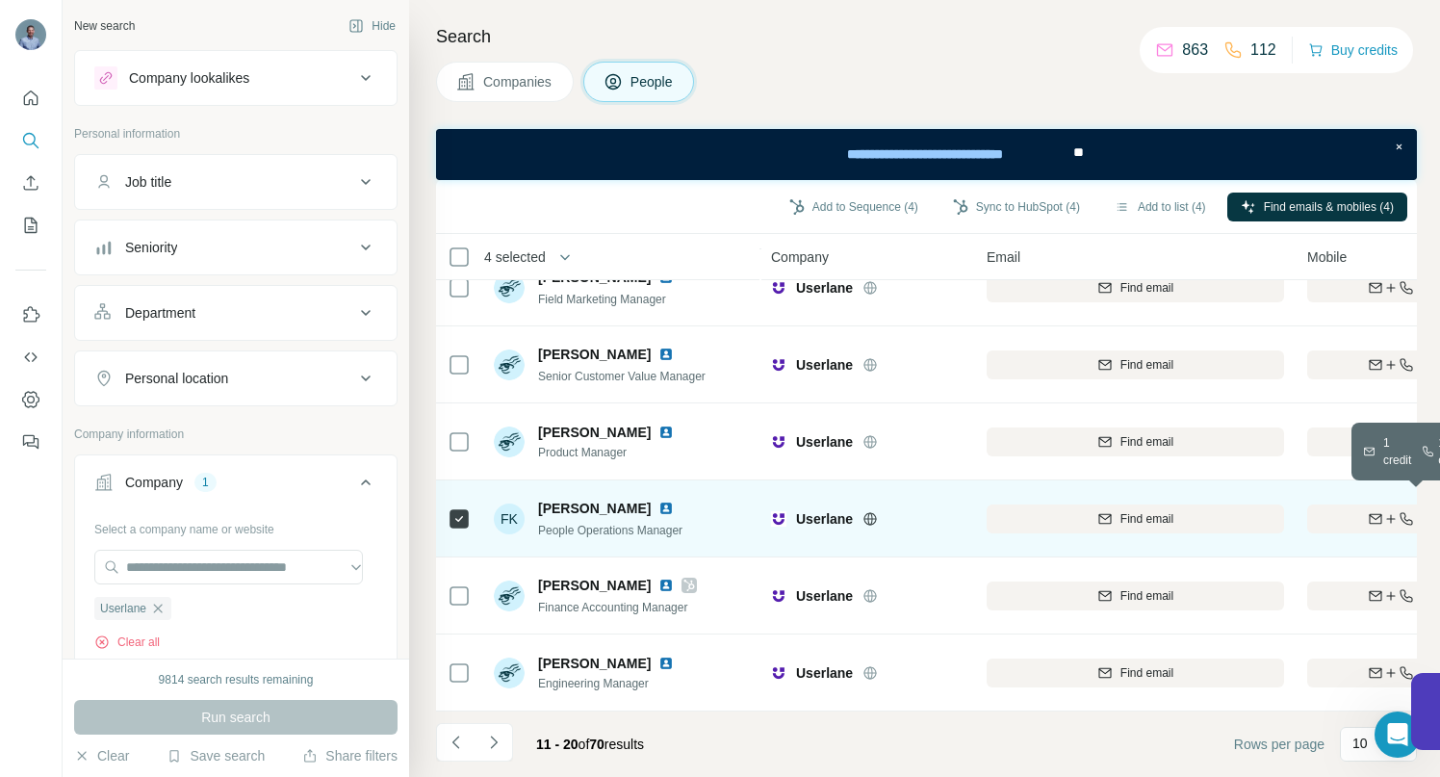
click at [1351, 510] on div "Find both" at bounding box center [1419, 518] width 224 height 17
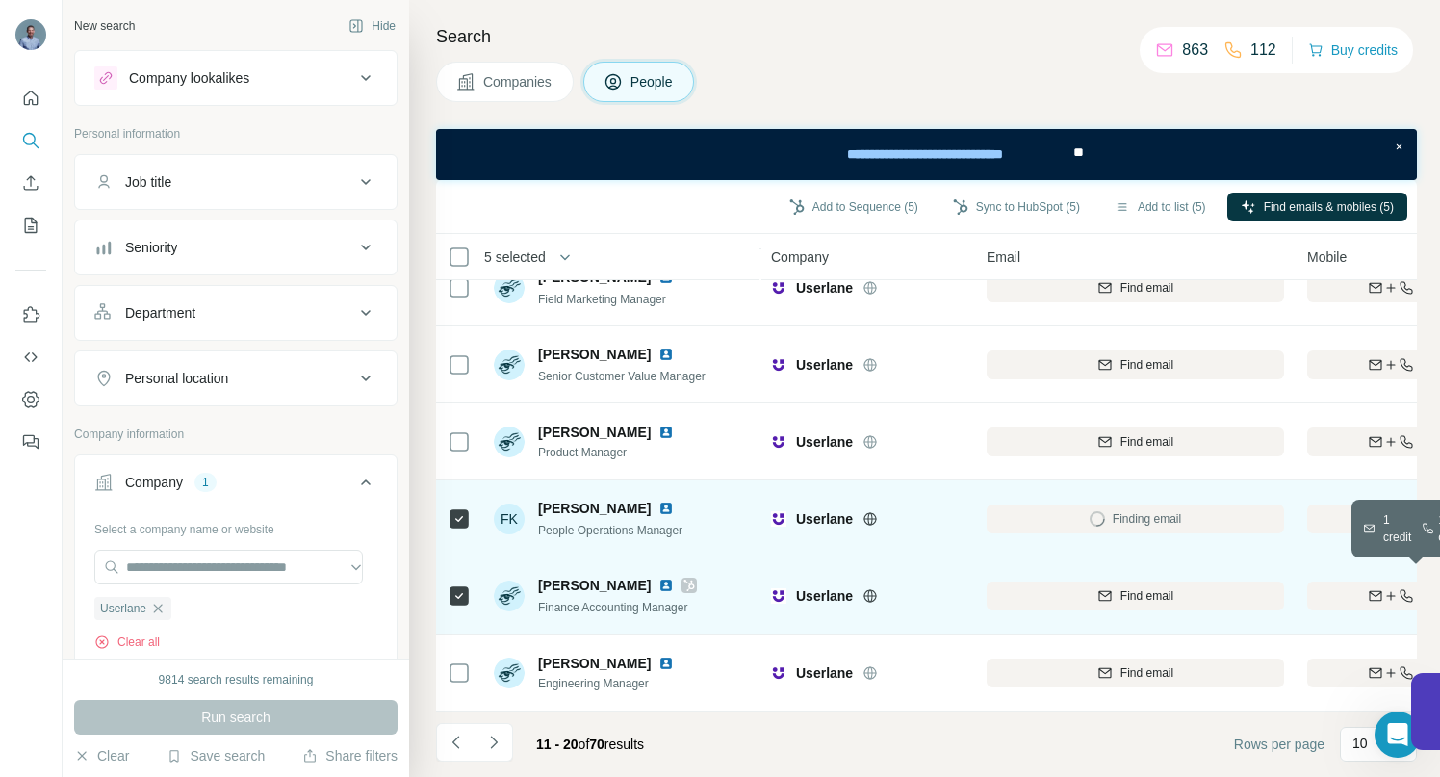
click at [1356, 587] on div "Find both" at bounding box center [1419, 595] width 224 height 17
click at [493, 743] on icon "Navigate to next page" at bounding box center [493, 742] width 19 height 19
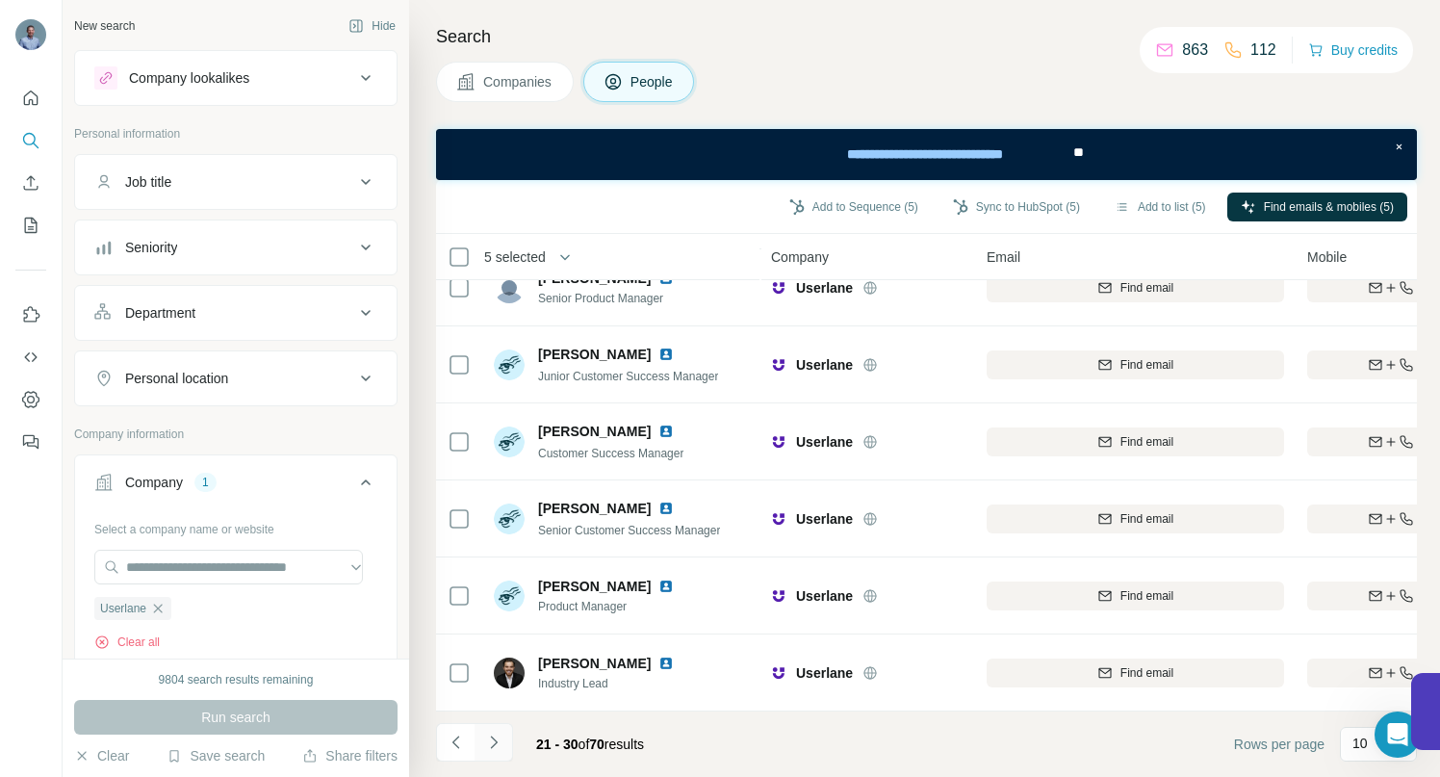
click at [497, 741] on icon "Navigate to next page" at bounding box center [493, 742] width 19 height 19
click at [495, 740] on icon "Navigate to next page" at bounding box center [493, 742] width 7 height 13
click at [503, 745] on icon "Navigate to next page" at bounding box center [493, 742] width 19 height 19
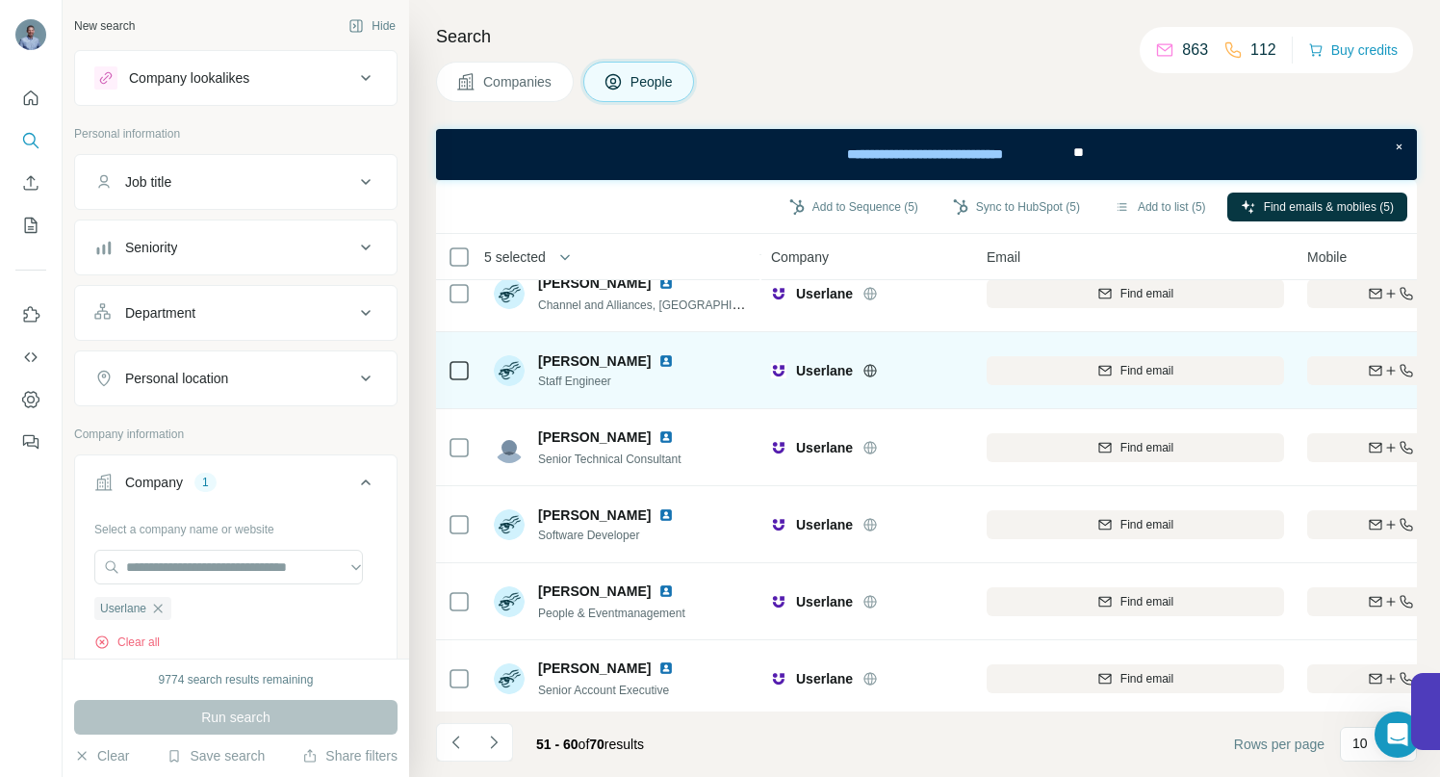
scroll to position [130, 0]
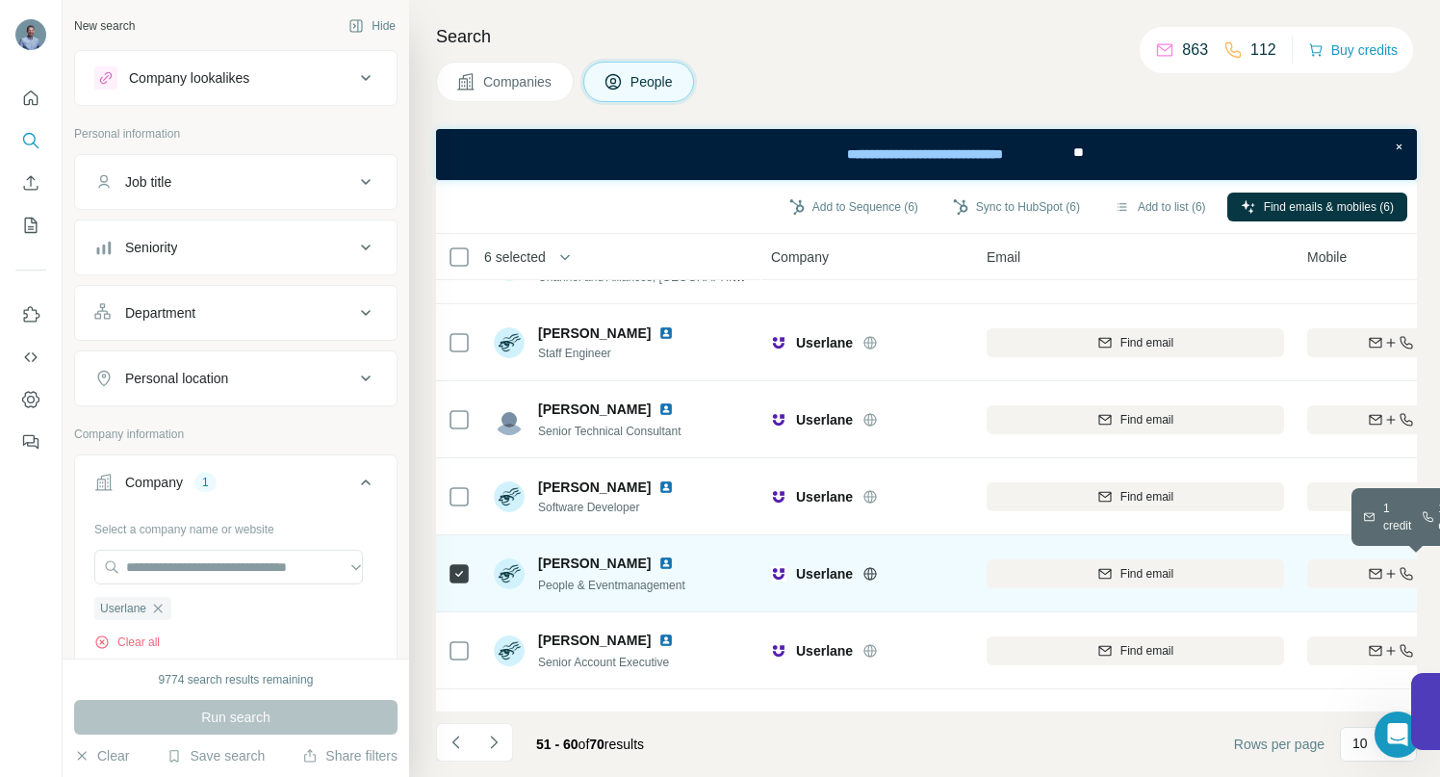
click at [1353, 570] on div "Find both" at bounding box center [1419, 573] width 224 height 17
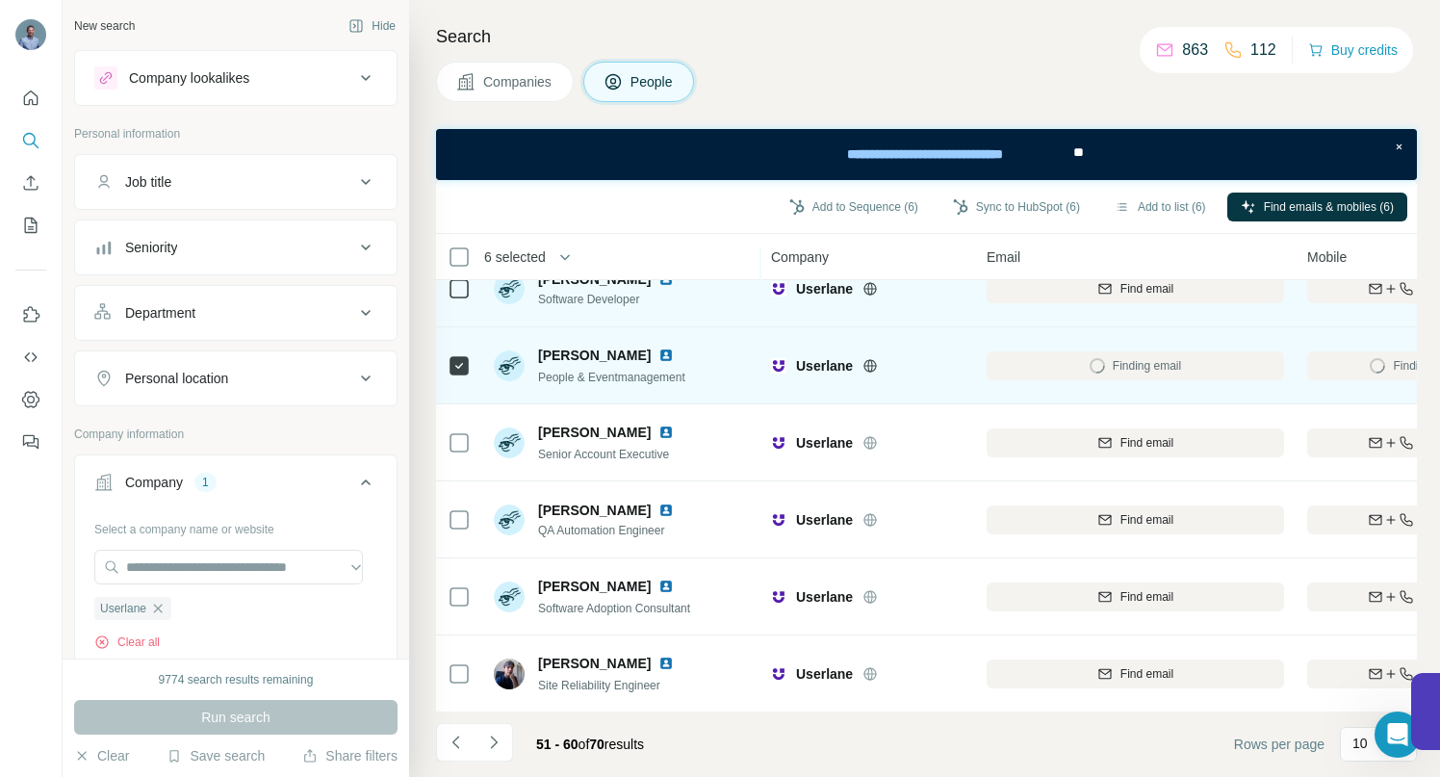
scroll to position [349, 0]
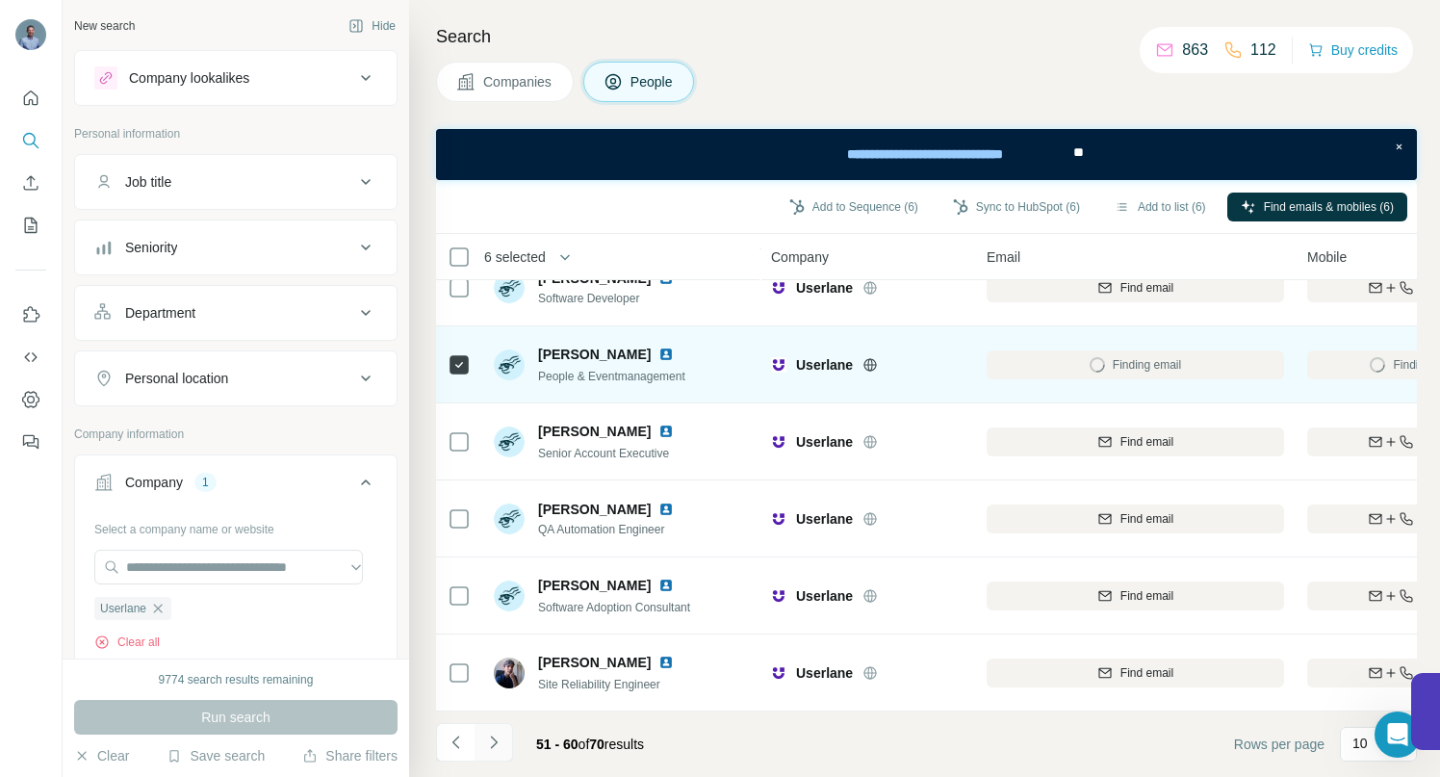
click at [501, 743] on icon "Navigate to next page" at bounding box center [493, 742] width 19 height 19
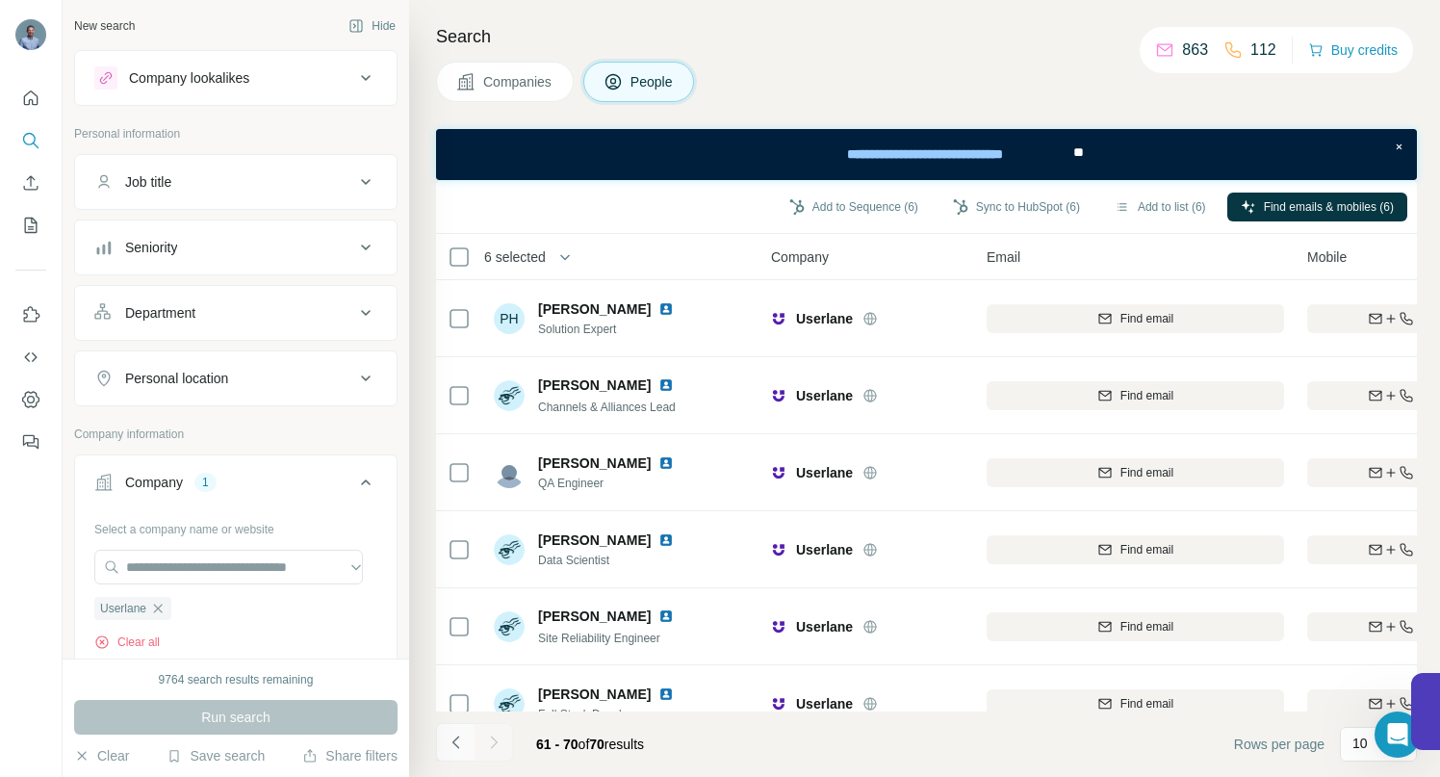
click at [456, 745] on icon "Navigate to previous page" at bounding box center [455, 742] width 7 height 13
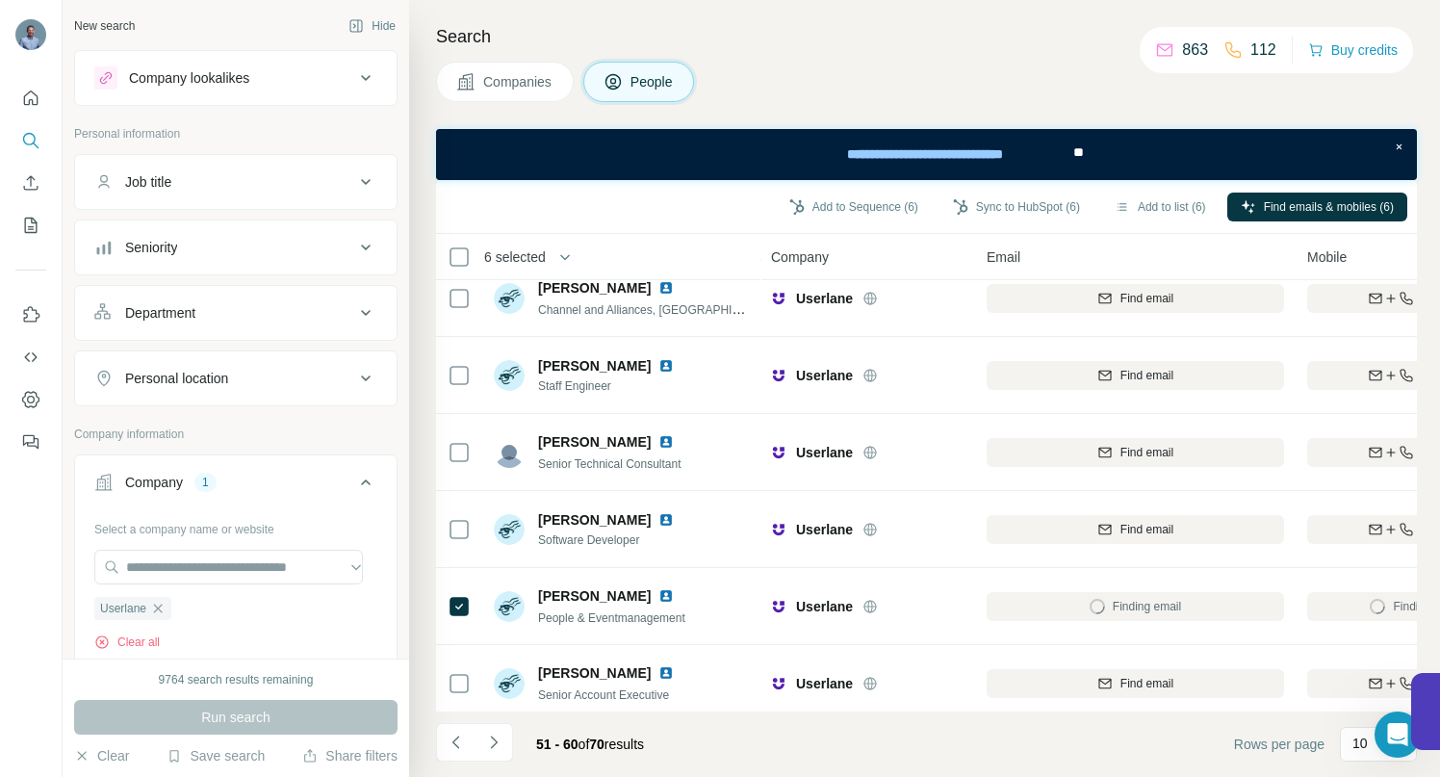
scroll to position [349, 0]
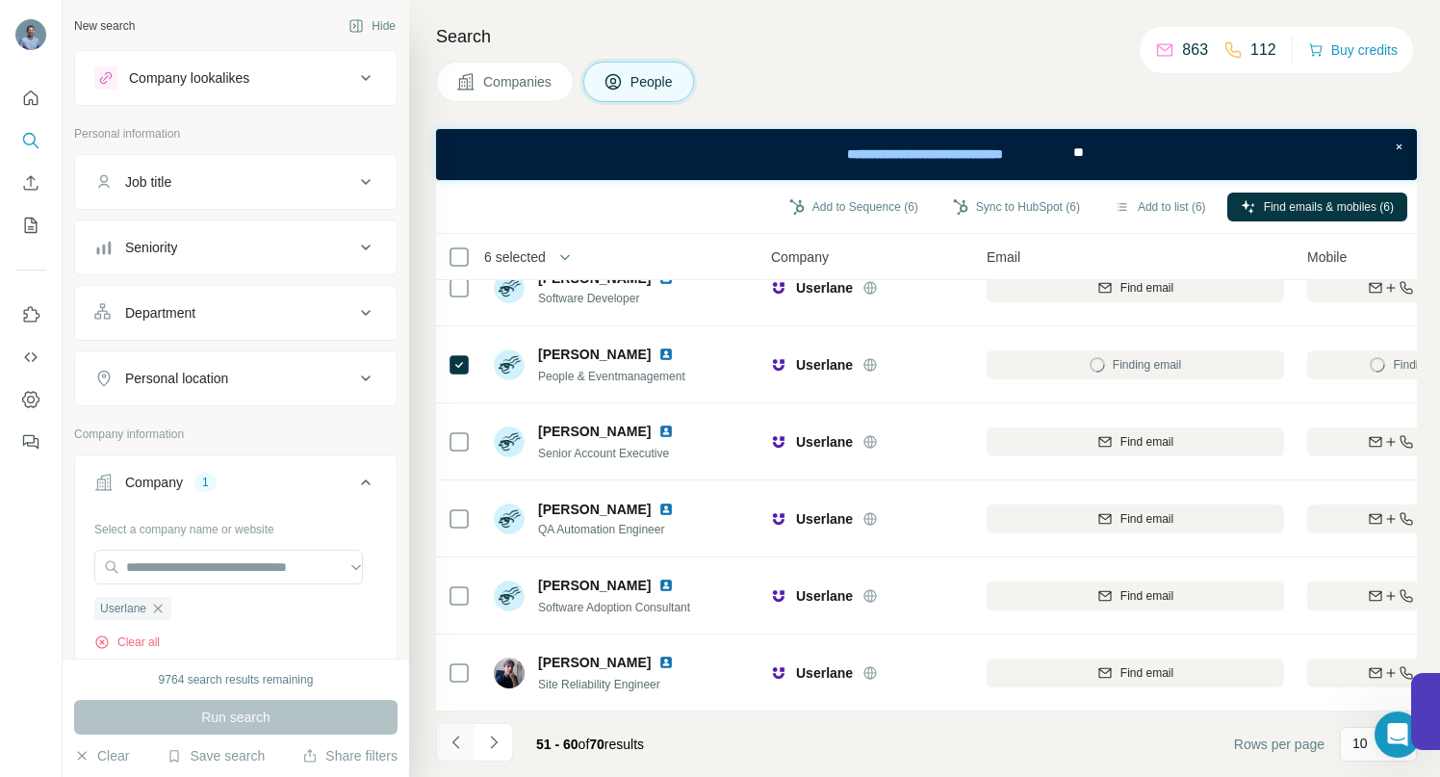
click at [459, 740] on icon "Navigate to previous page" at bounding box center [456, 742] width 19 height 19
click at [458, 742] on icon "Navigate to previous page" at bounding box center [456, 742] width 19 height 19
click at [456, 740] on icon "Navigate to previous page" at bounding box center [456, 742] width 19 height 19
click at [457, 739] on icon "Navigate to previous page" at bounding box center [456, 742] width 19 height 19
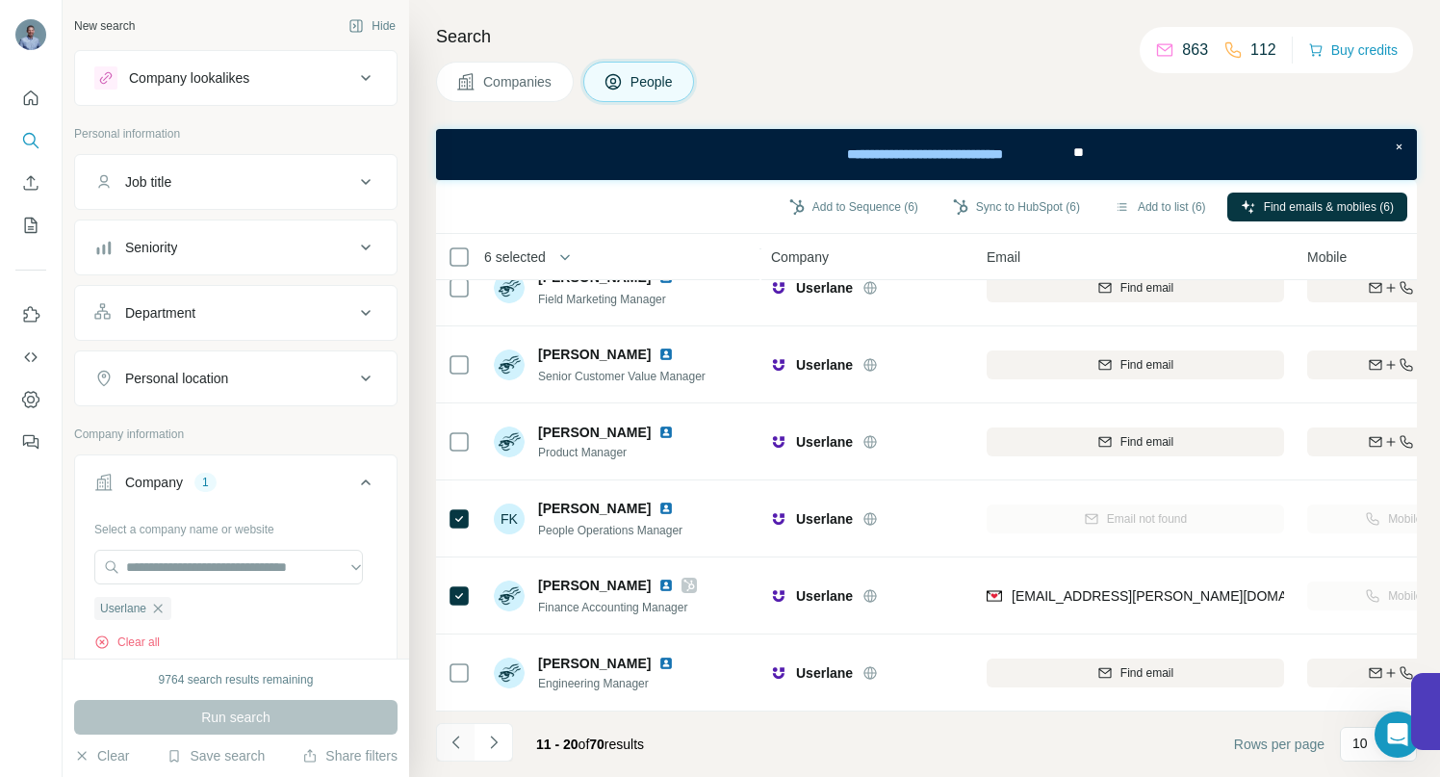
click at [452, 743] on icon "Navigate to previous page" at bounding box center [456, 742] width 19 height 19
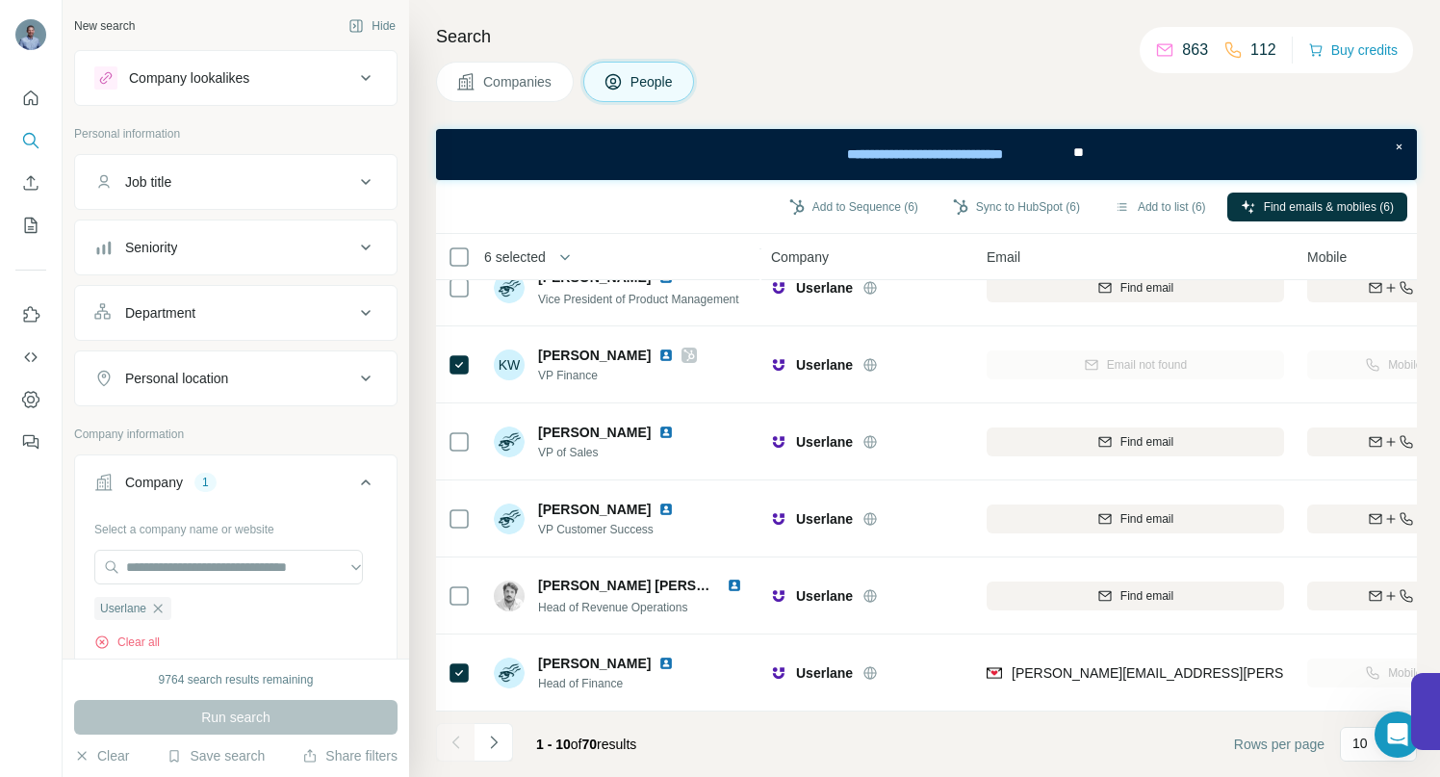
scroll to position [0, 0]
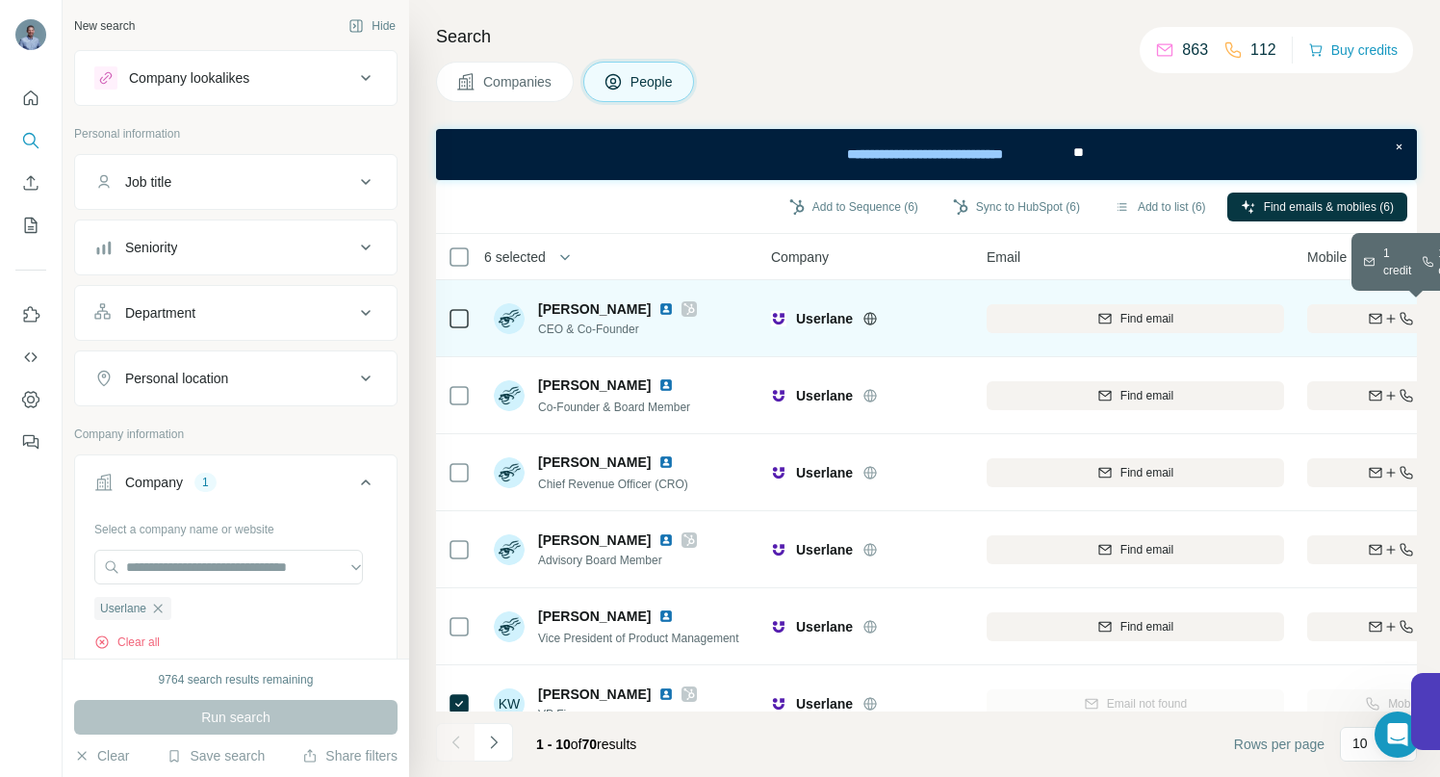
click at [1368, 311] on icon "button" at bounding box center [1375, 318] width 15 height 15
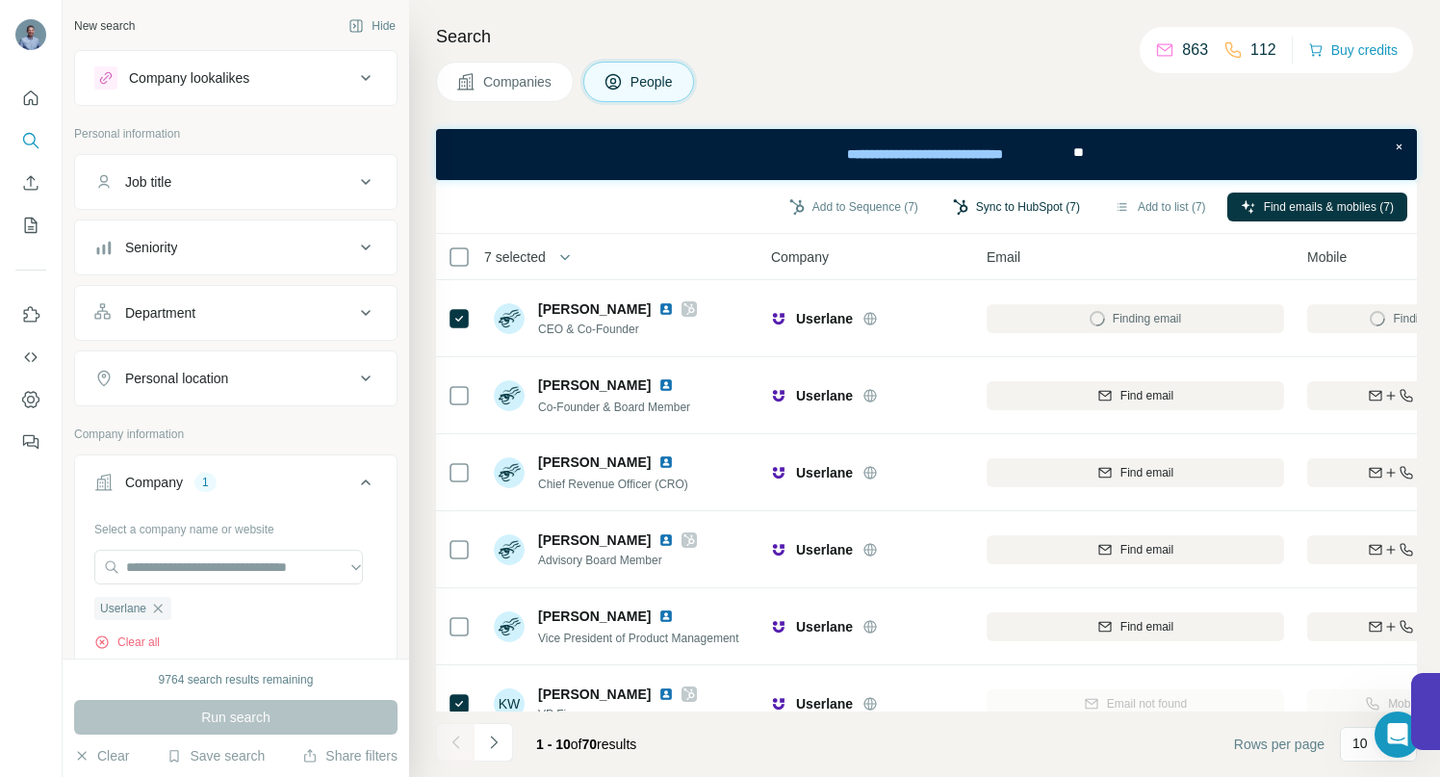
click at [972, 206] on button "Sync to HubSpot (7)" at bounding box center [1017, 207] width 154 height 29
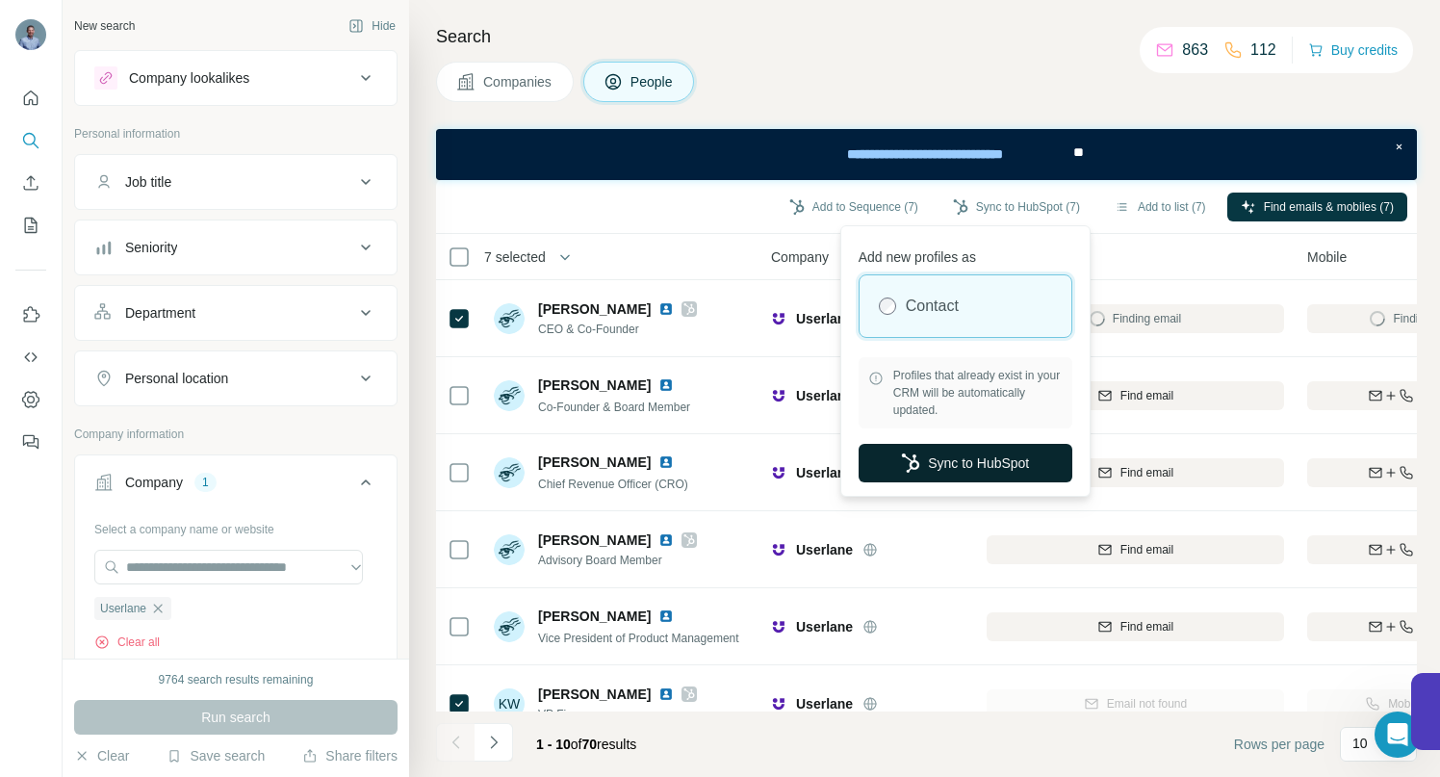
click at [956, 466] on button "Sync to HubSpot" at bounding box center [966, 463] width 214 height 39
